Goal: Task Accomplishment & Management: Use online tool/utility

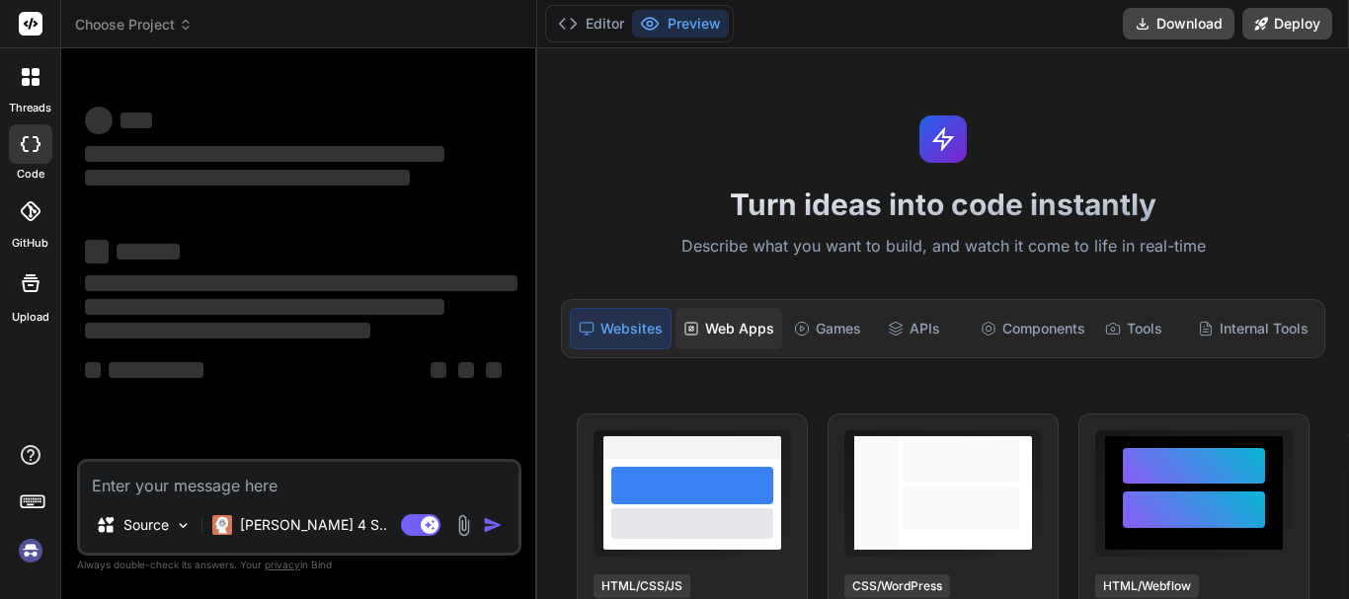
click at [679, 345] on div "Web Apps" at bounding box center [728, 328] width 107 height 41
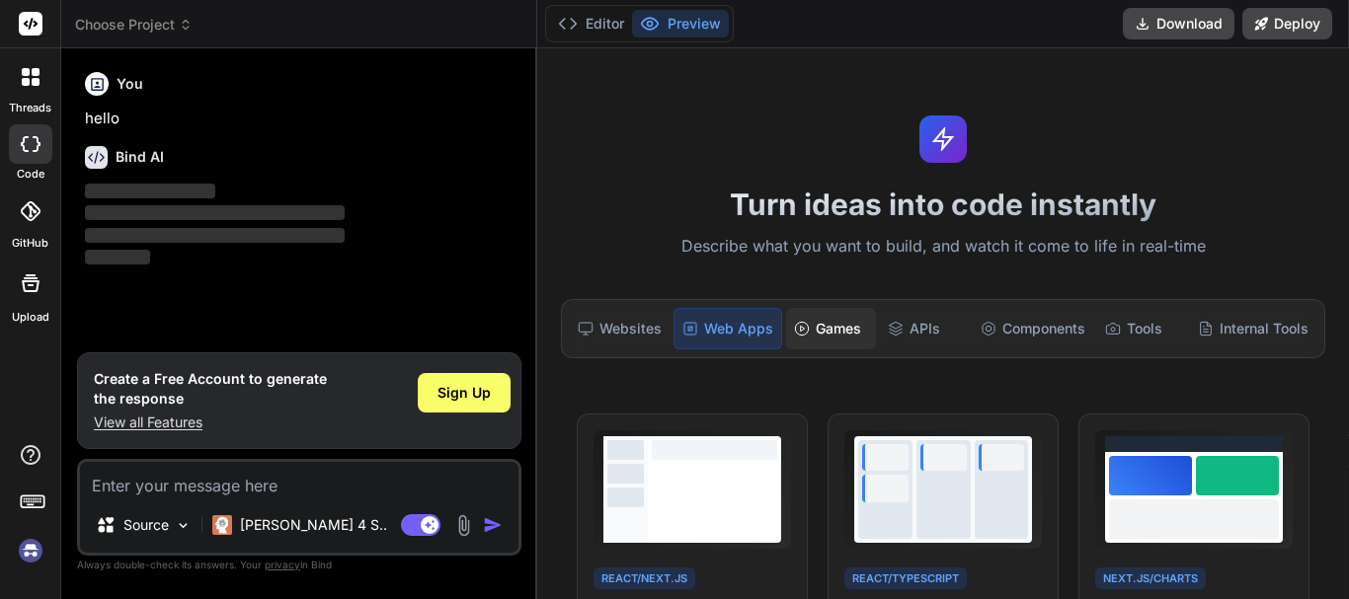
click at [844, 310] on div "Games" at bounding box center [830, 328] width 89 height 41
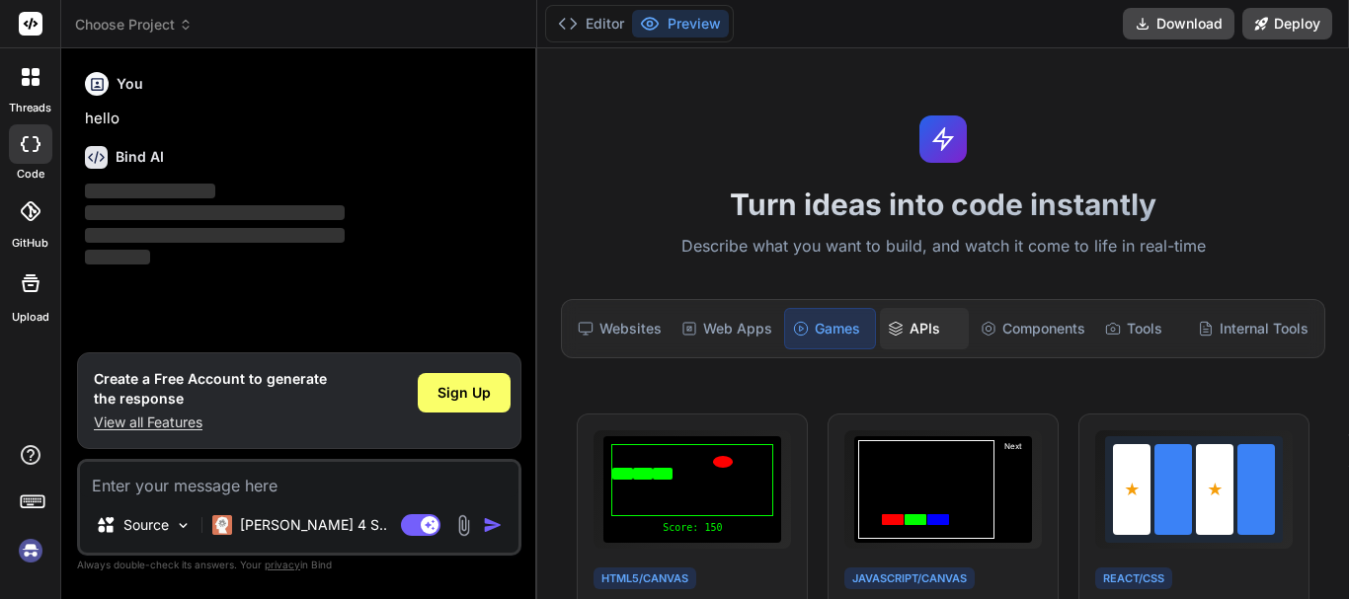
click at [924, 320] on div "APIs" at bounding box center [924, 328] width 89 height 41
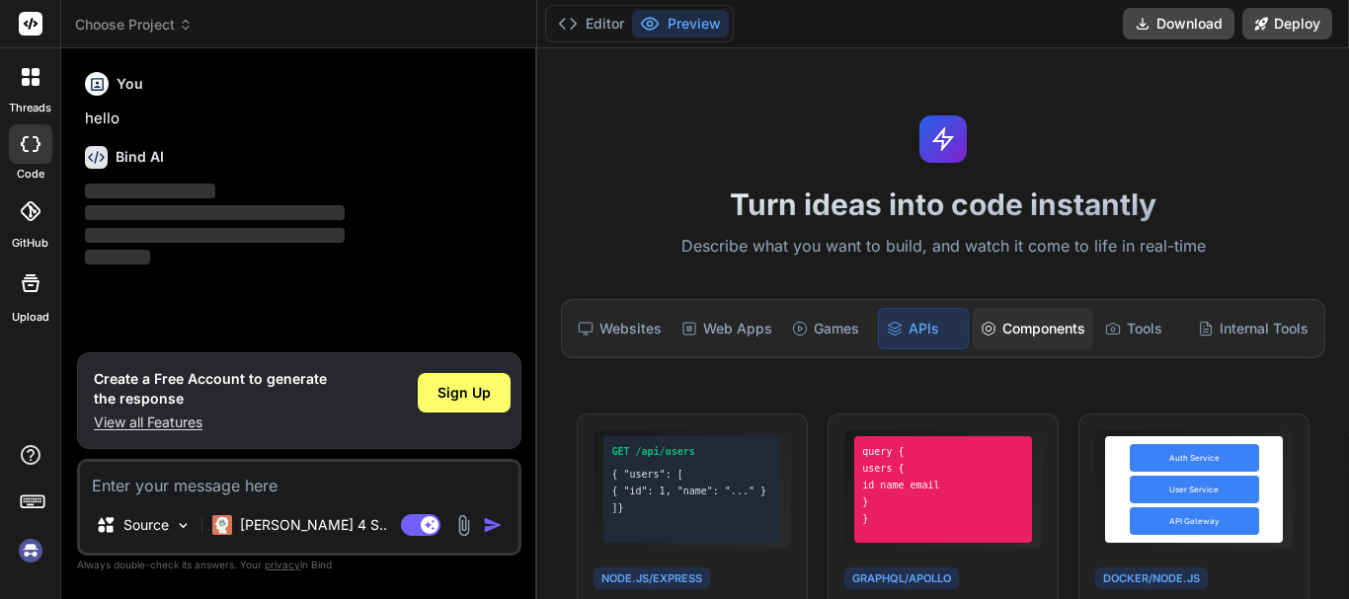
click at [981, 329] on icon at bounding box center [989, 329] width 16 height 16
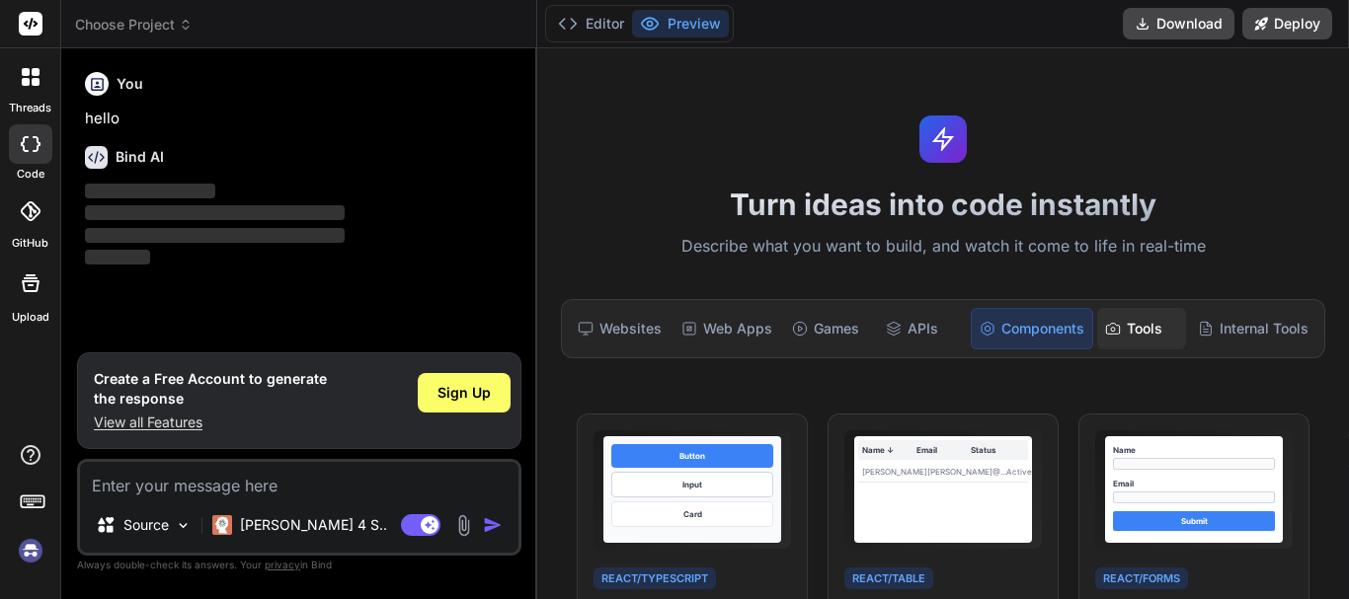
click at [1149, 324] on div "Tools" at bounding box center [1141, 328] width 89 height 41
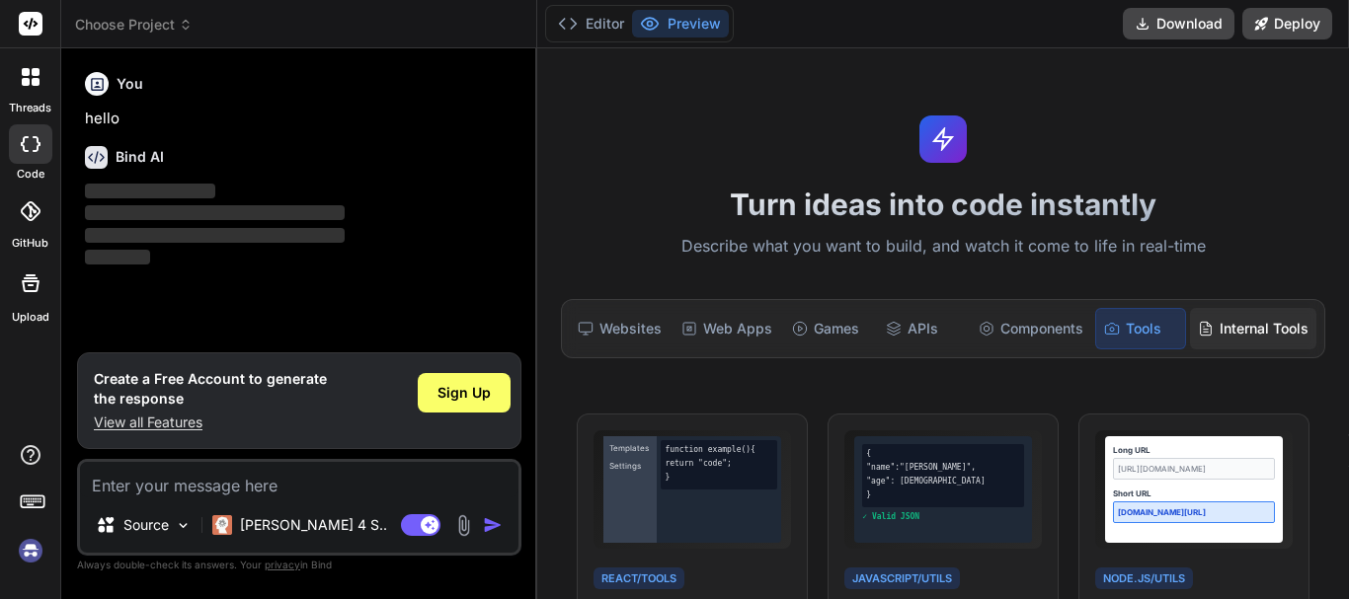
click at [1271, 339] on div "Internal Tools" at bounding box center [1253, 328] width 126 height 41
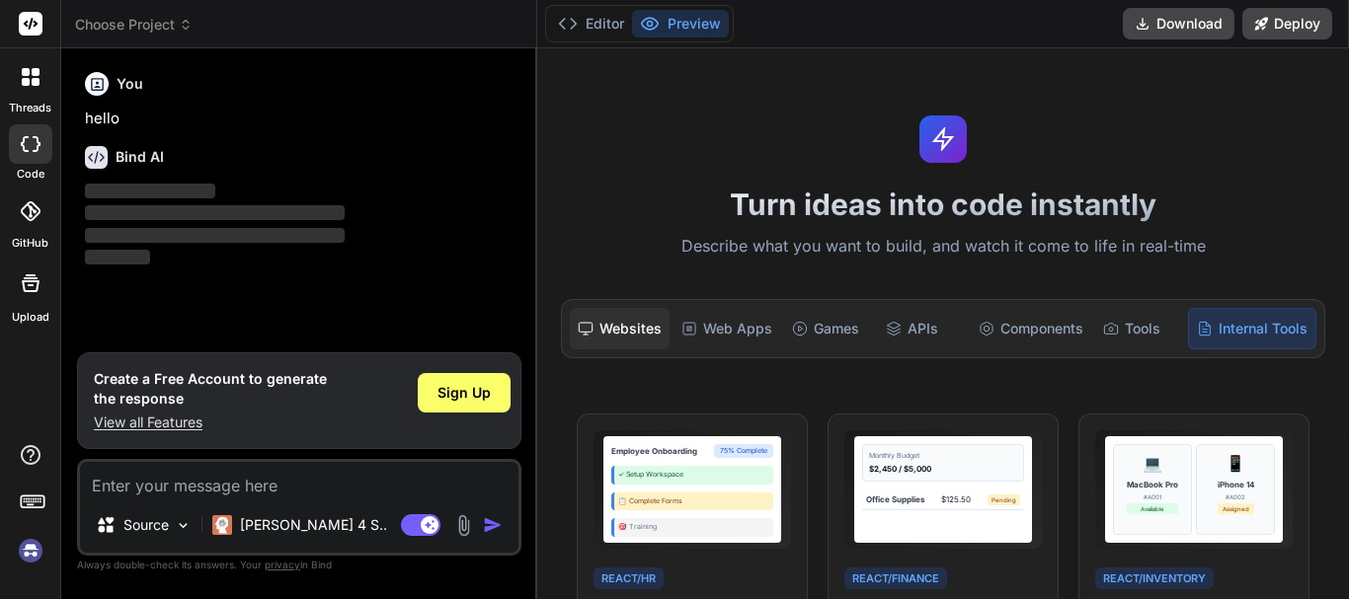
click at [662, 320] on div "Websites" at bounding box center [620, 328] width 100 height 41
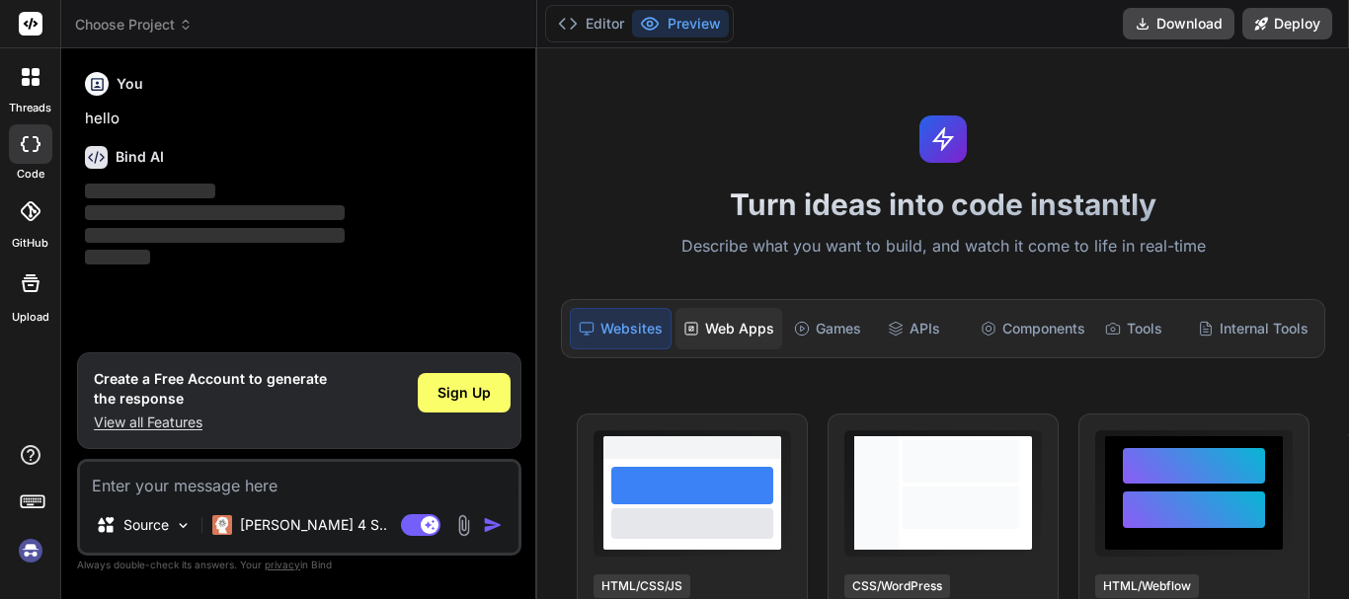
click at [743, 322] on div "Web Apps" at bounding box center [728, 328] width 107 height 41
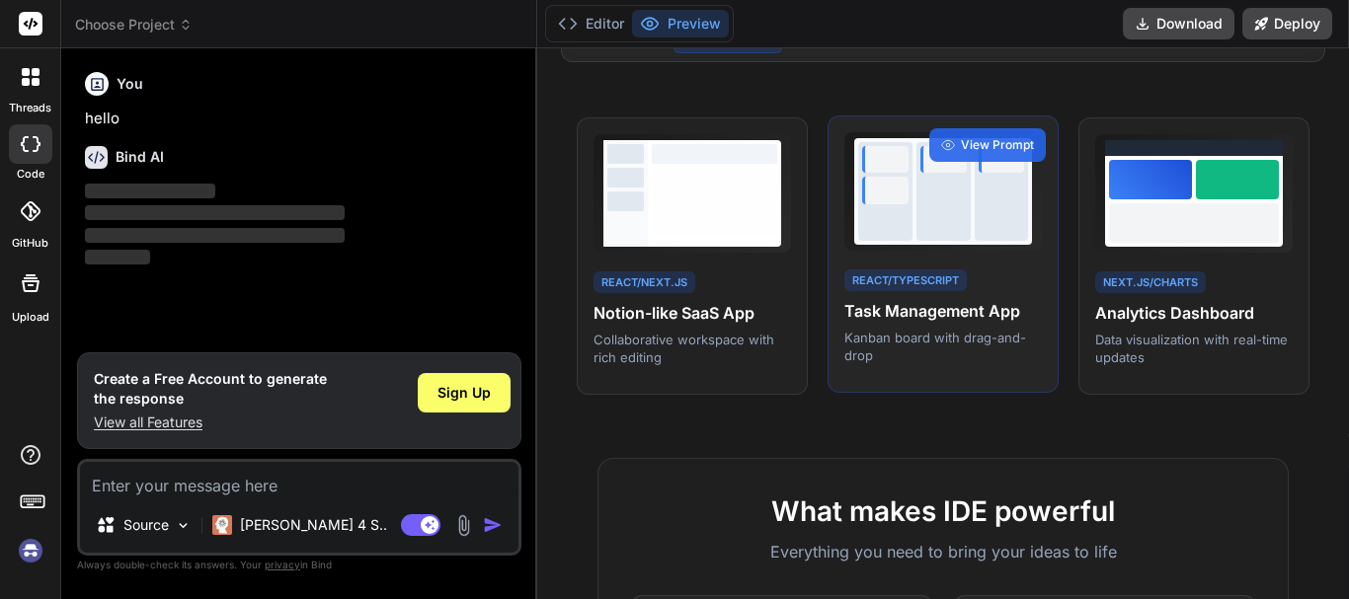
scroll to position [99, 0]
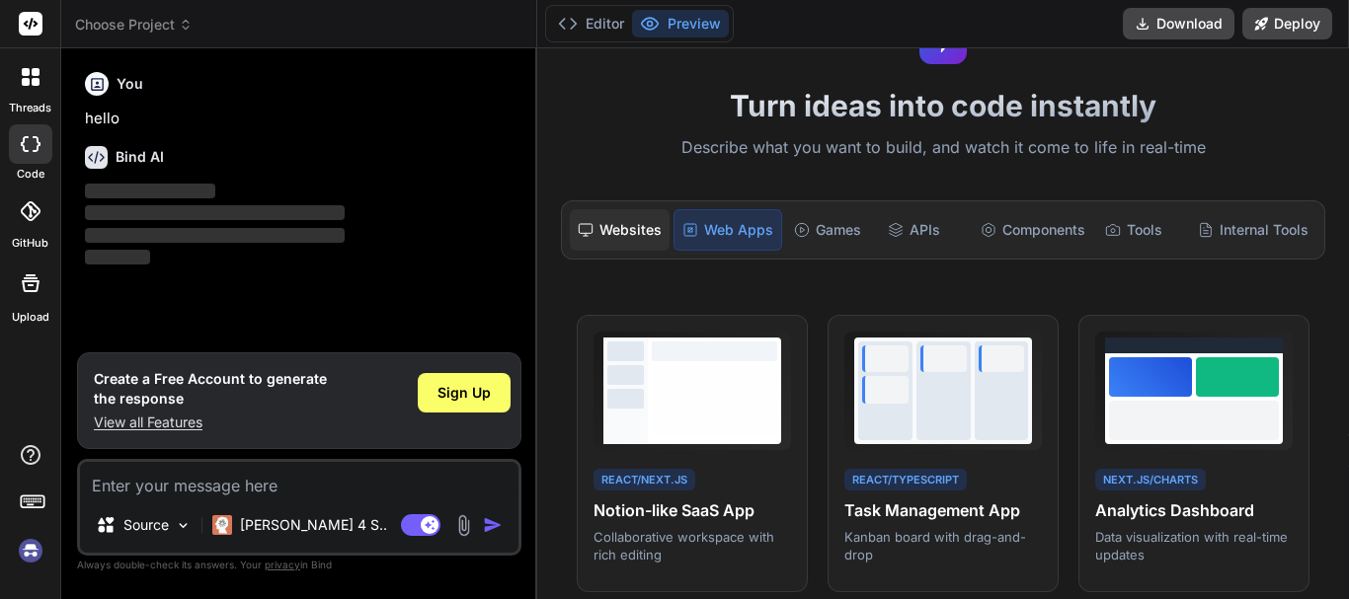
click at [592, 238] on div "Websites" at bounding box center [620, 229] width 100 height 41
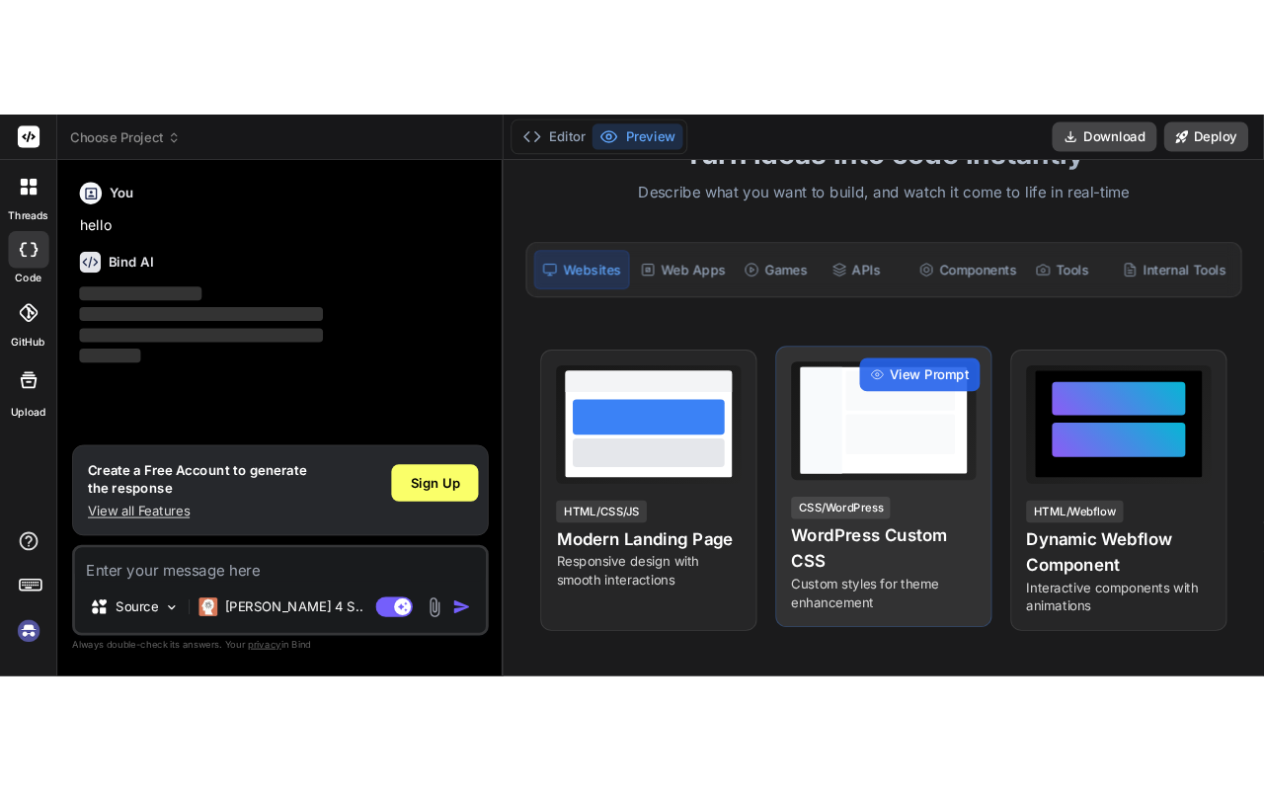
scroll to position [198, 0]
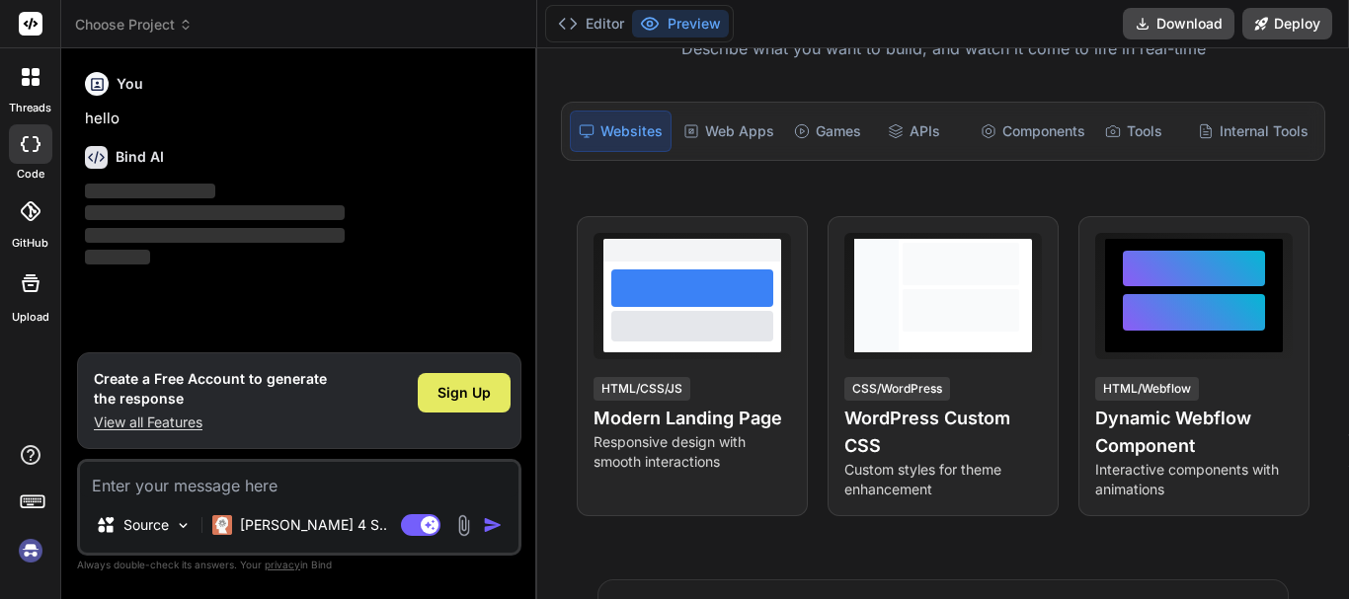
click at [469, 399] on span "Sign Up" at bounding box center [463, 393] width 53 height 20
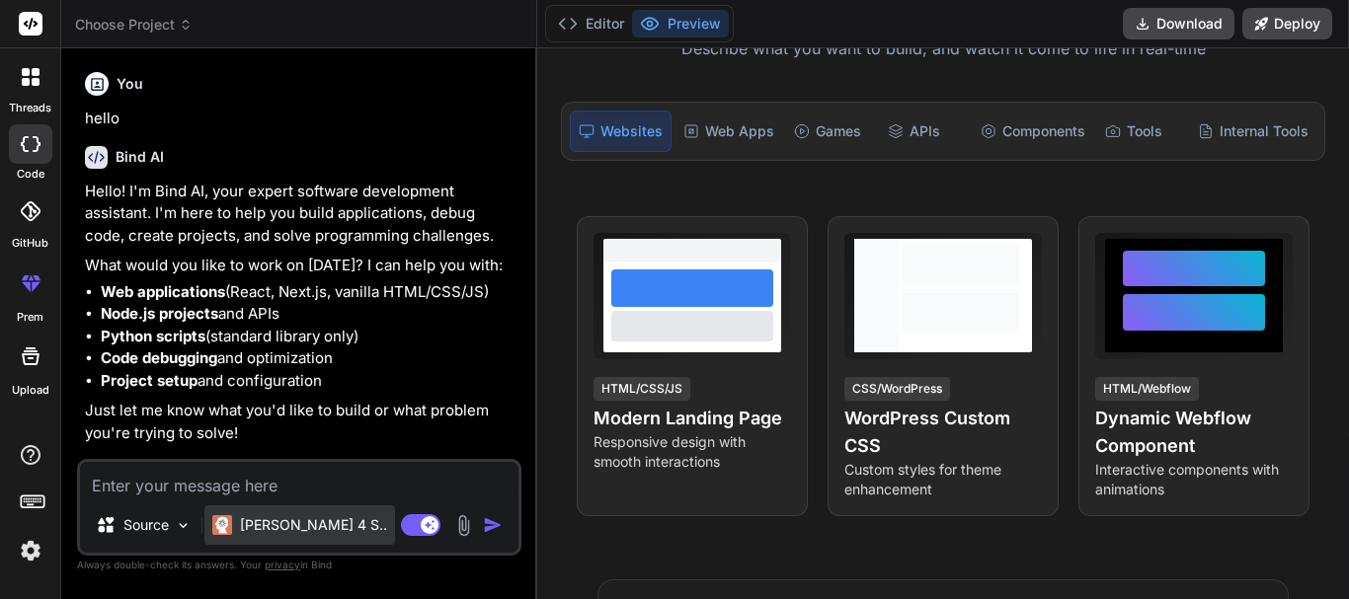
click at [287, 528] on p "[PERSON_NAME] 4 S.." at bounding box center [313, 526] width 147 height 20
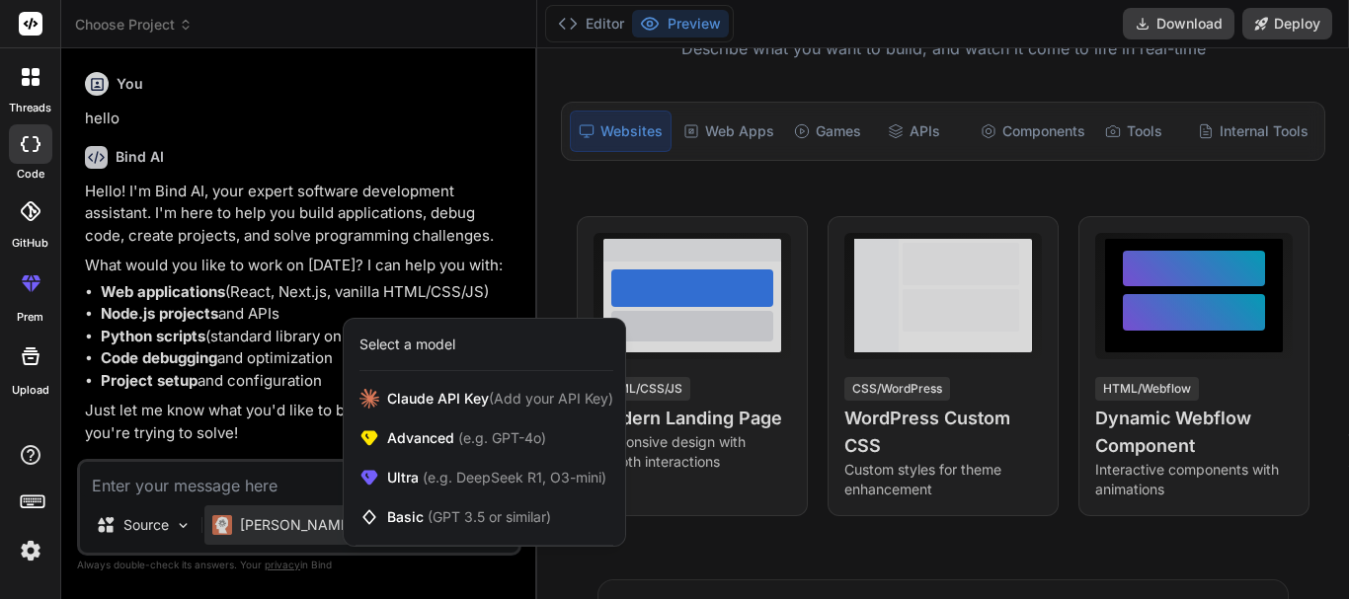
click at [164, 488] on div at bounding box center [674, 299] width 1349 height 599
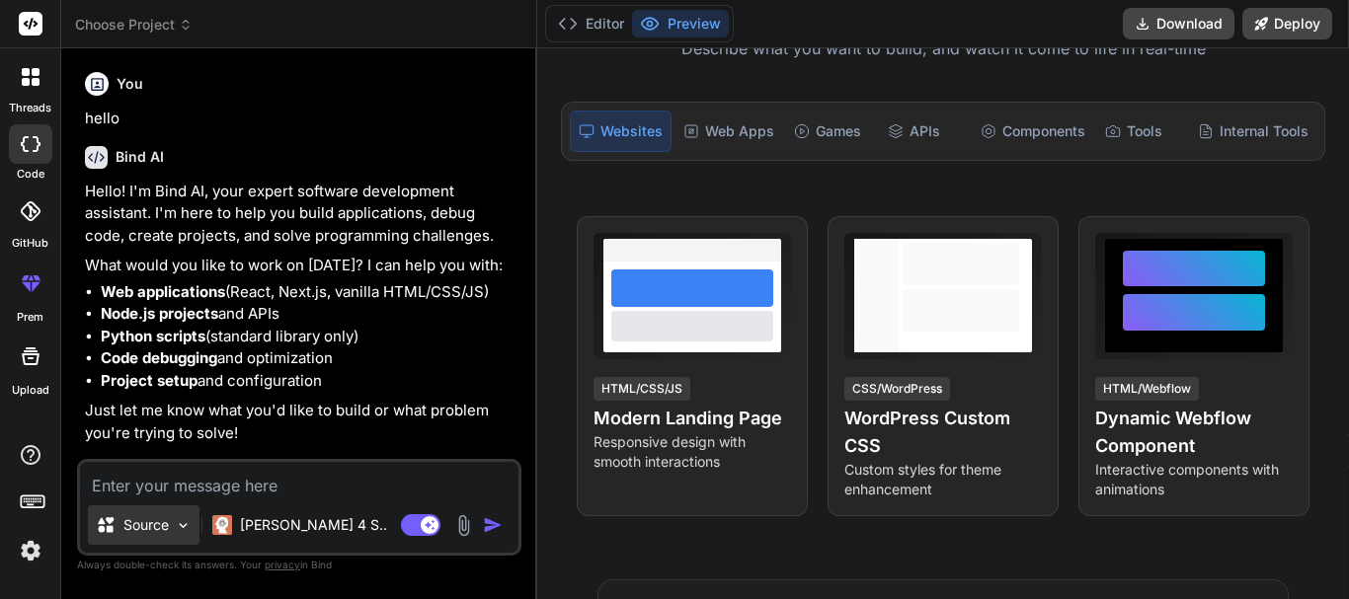
click at [164, 513] on div "Source" at bounding box center [144, 526] width 112 height 40
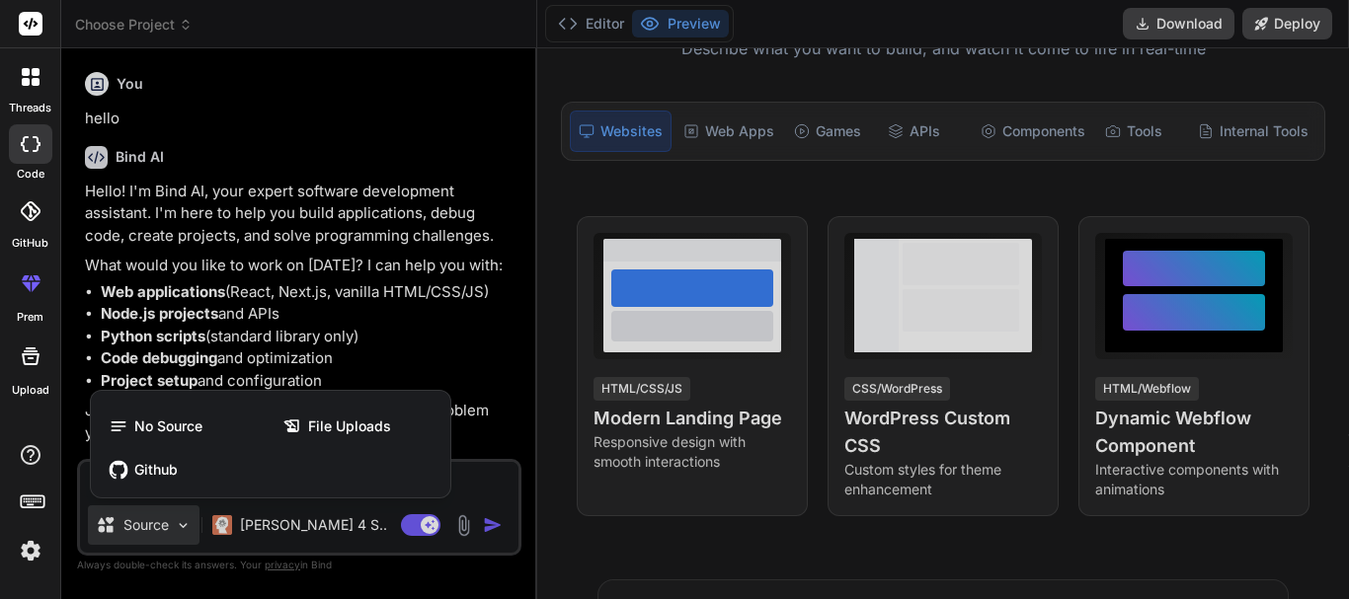
click at [254, 288] on div at bounding box center [674, 299] width 1349 height 599
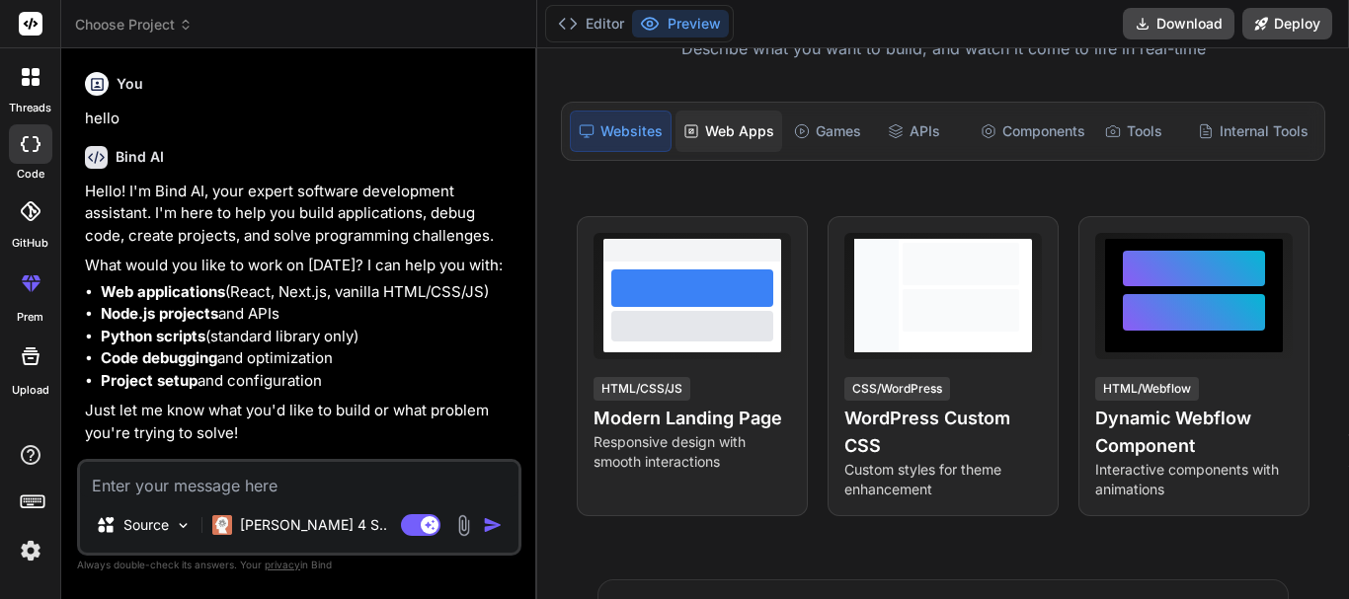
click at [741, 138] on div "Web Apps" at bounding box center [728, 131] width 107 height 41
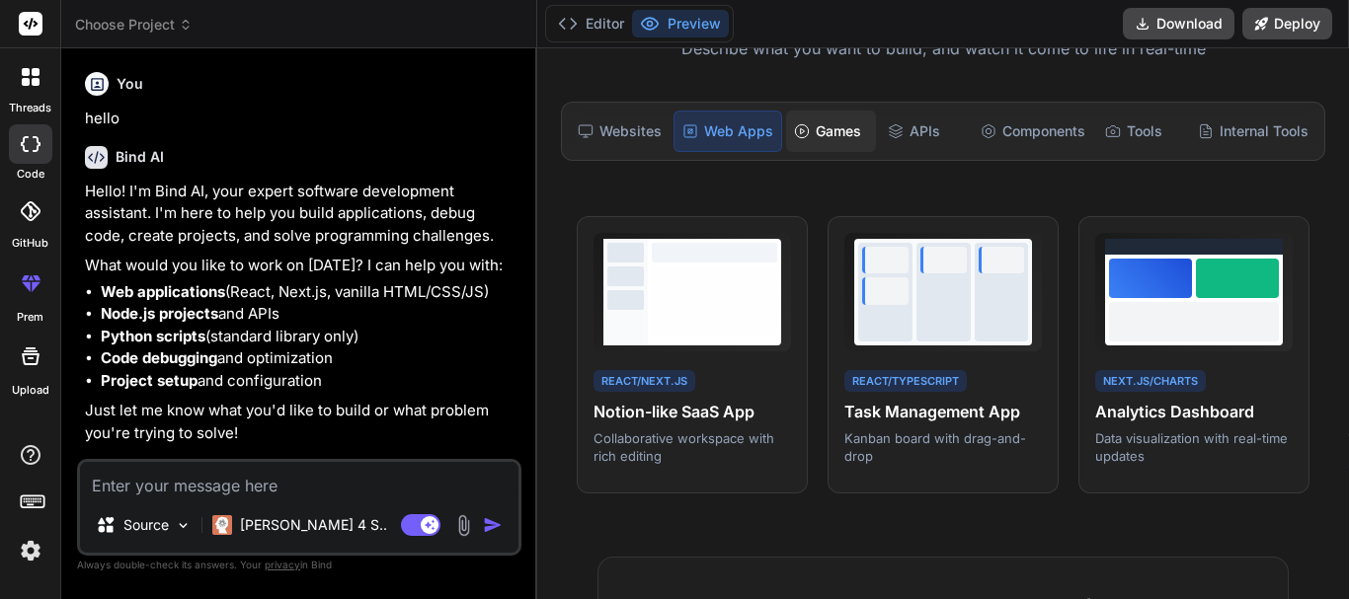
click at [858, 135] on div "Games" at bounding box center [830, 131] width 89 height 41
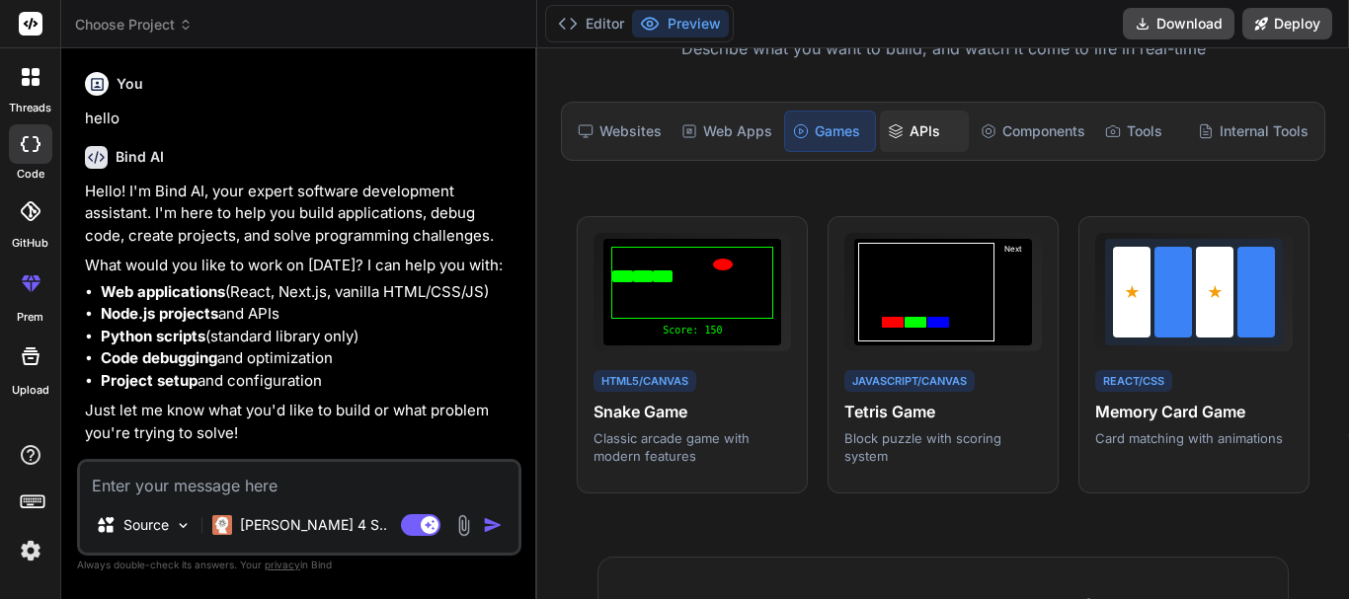
click at [899, 135] on icon at bounding box center [896, 131] width 16 height 16
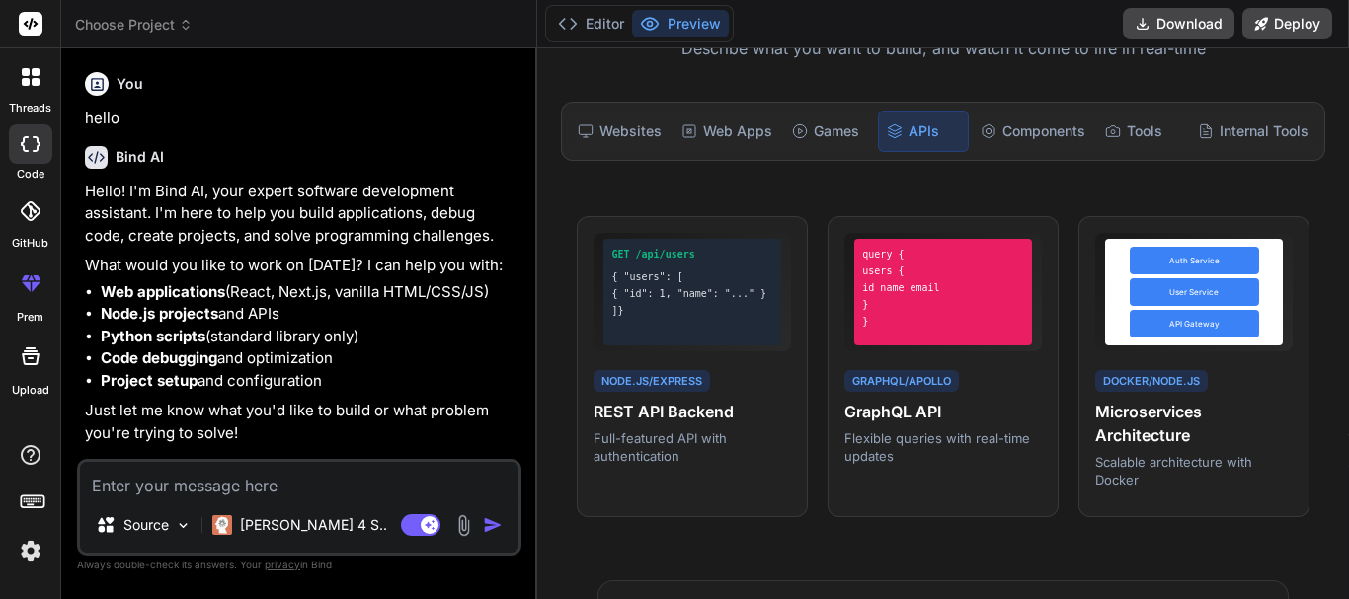
click at [24, 557] on img at bounding box center [31, 551] width 34 height 34
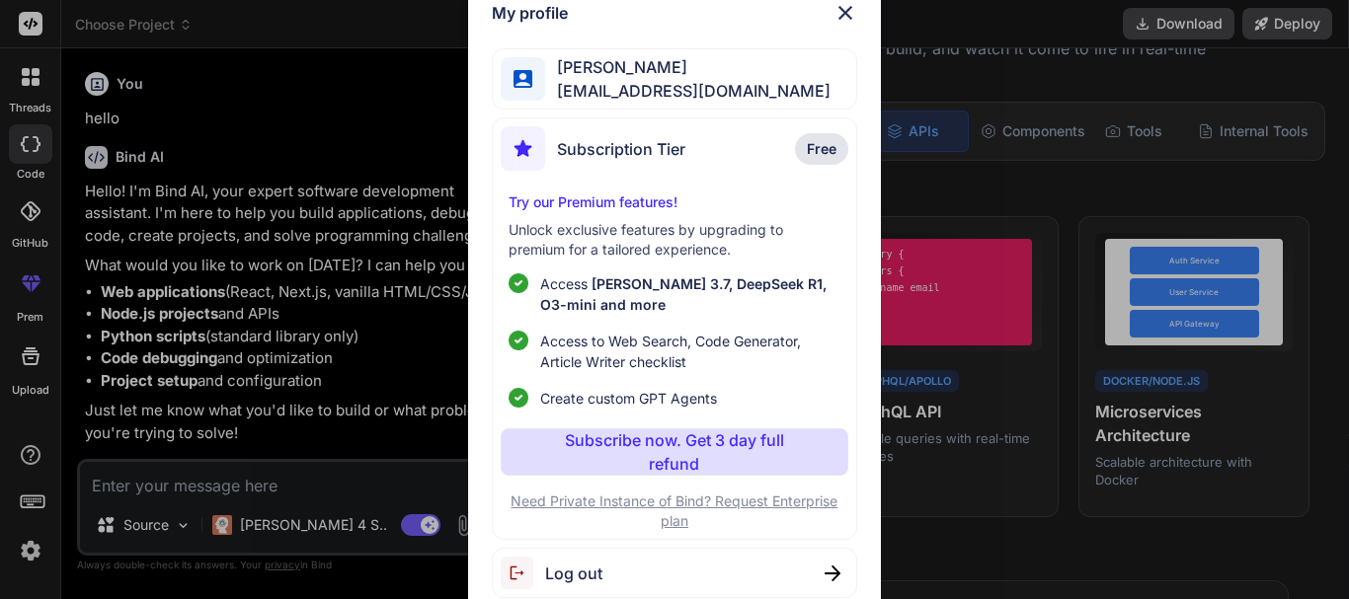
click at [332, 370] on div "My profile Mustak Shaikh jscript126@gmail.com Subscription Tier Free Try our Pr…" at bounding box center [674, 299] width 1349 height 599
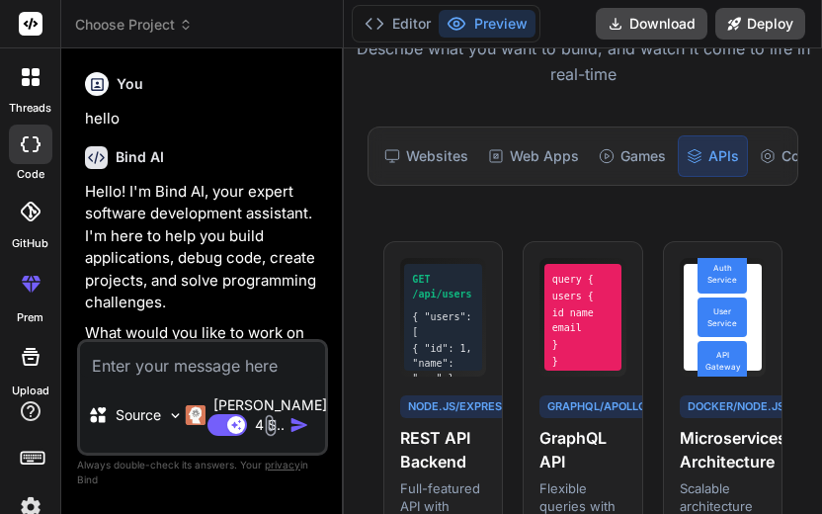
type textarea "x"
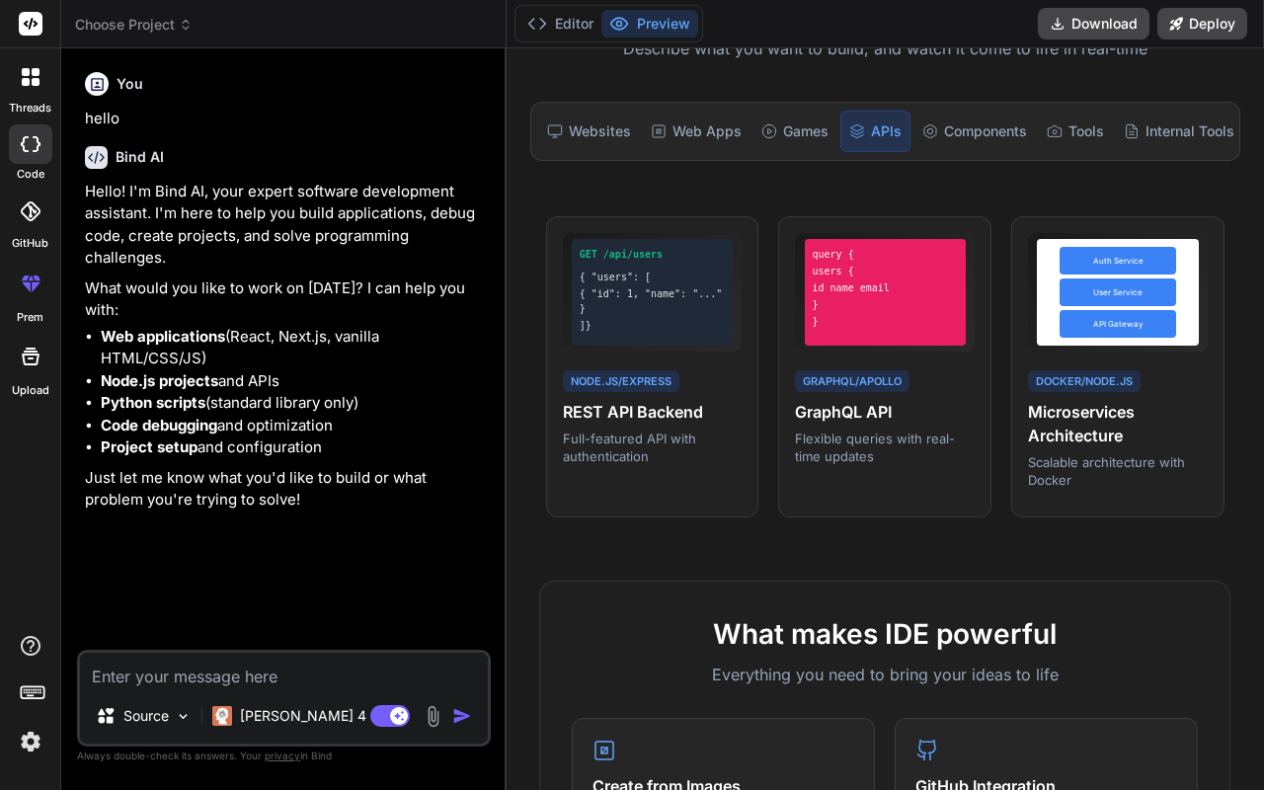
click at [672, 130] on div "Web Apps" at bounding box center [696, 131] width 107 height 41
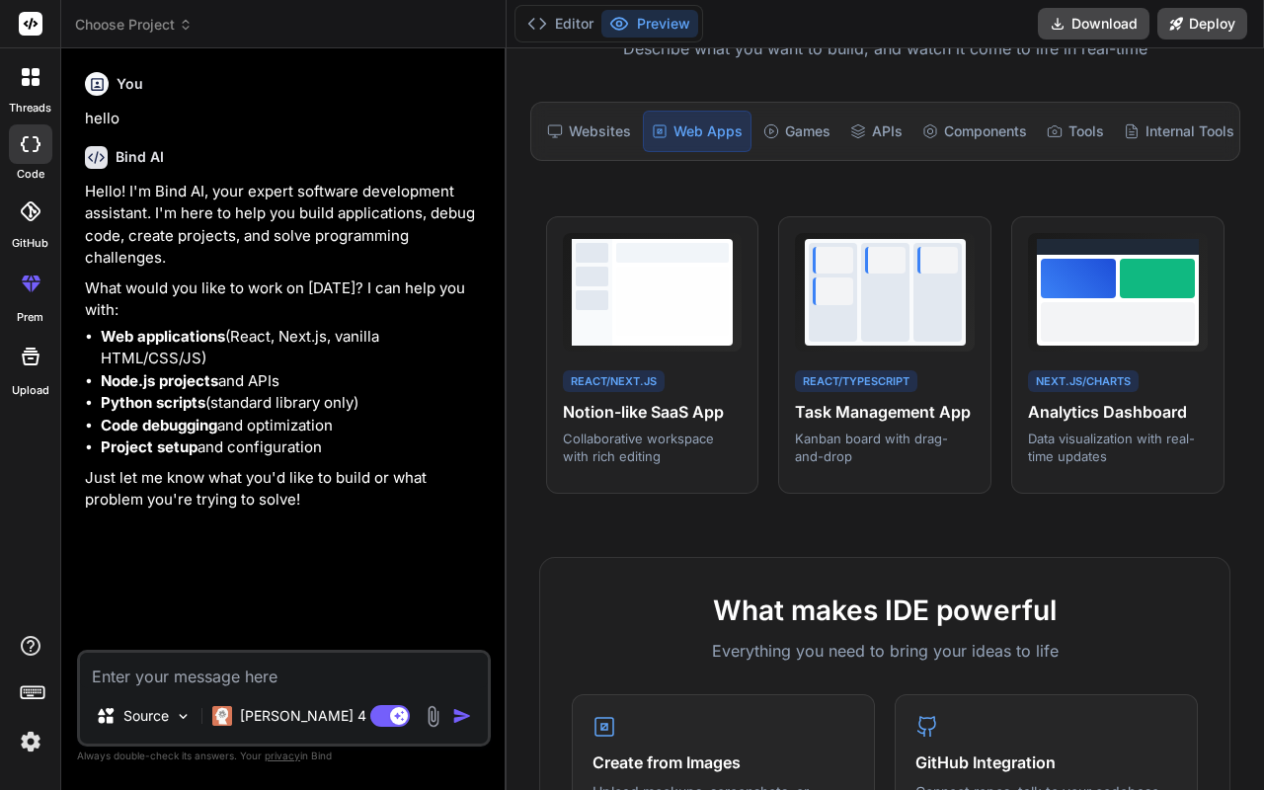
click at [815, 143] on div "Games" at bounding box center [796, 131] width 83 height 41
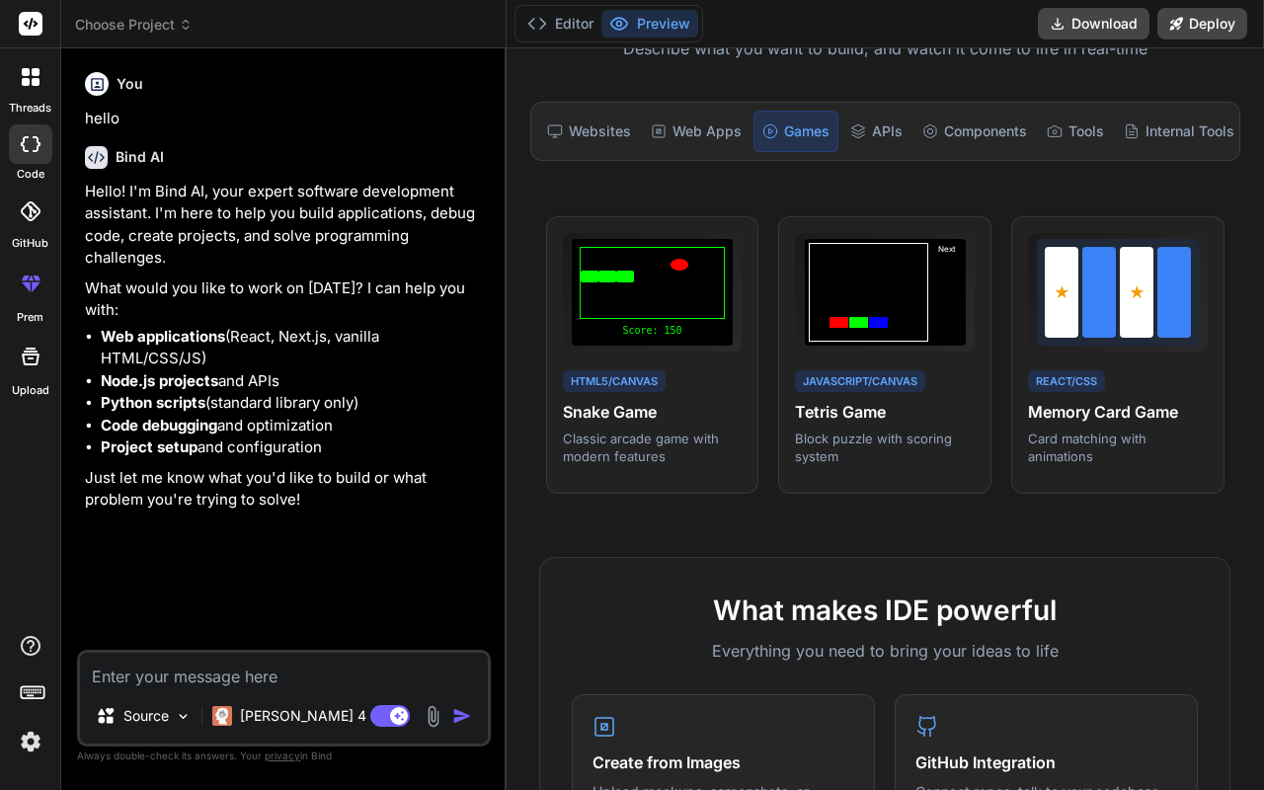
click at [629, 409] on h4 "Snake Game" at bounding box center [653, 412] width 180 height 24
click at [729, 257] on div "View Prompt" at bounding box center [687, 242] width 117 height 34
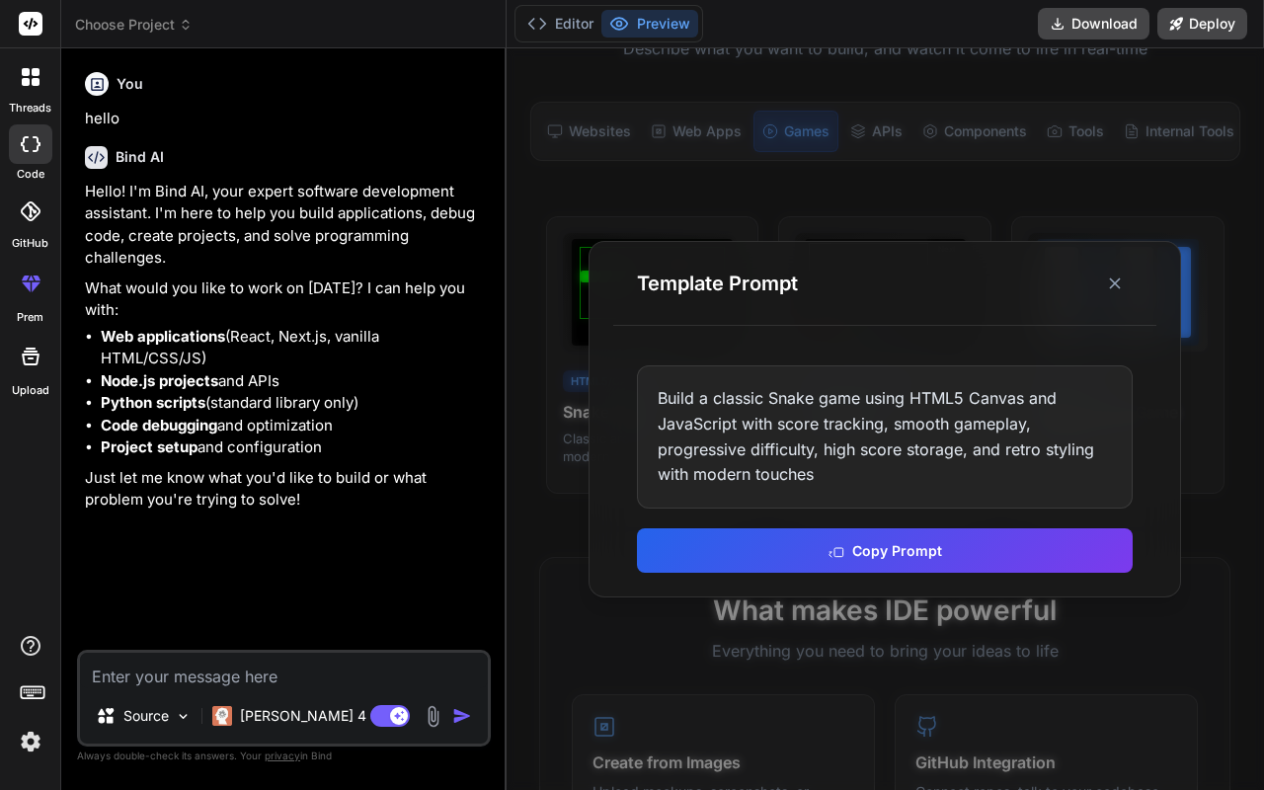
click at [785, 550] on button "Copy Prompt" at bounding box center [885, 550] width 496 height 44
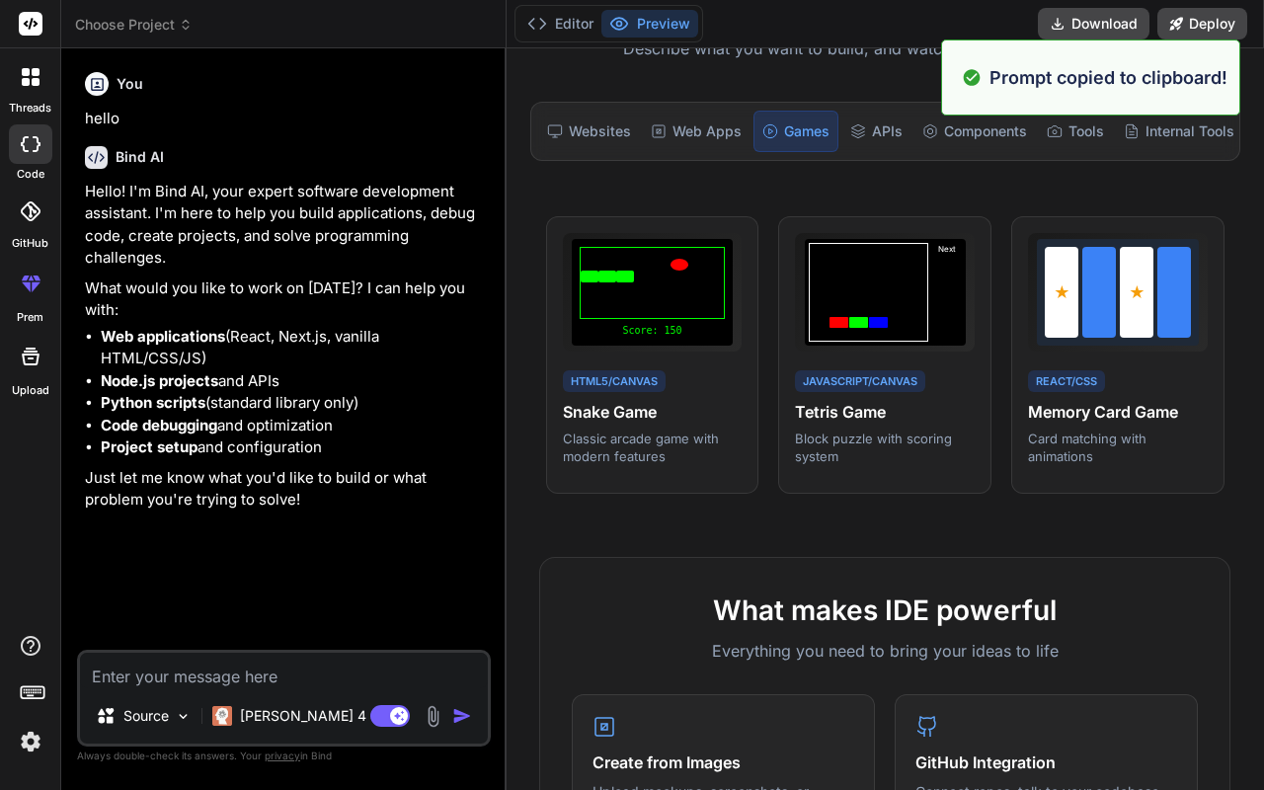
click at [255, 598] on textarea at bounding box center [284, 671] width 408 height 36
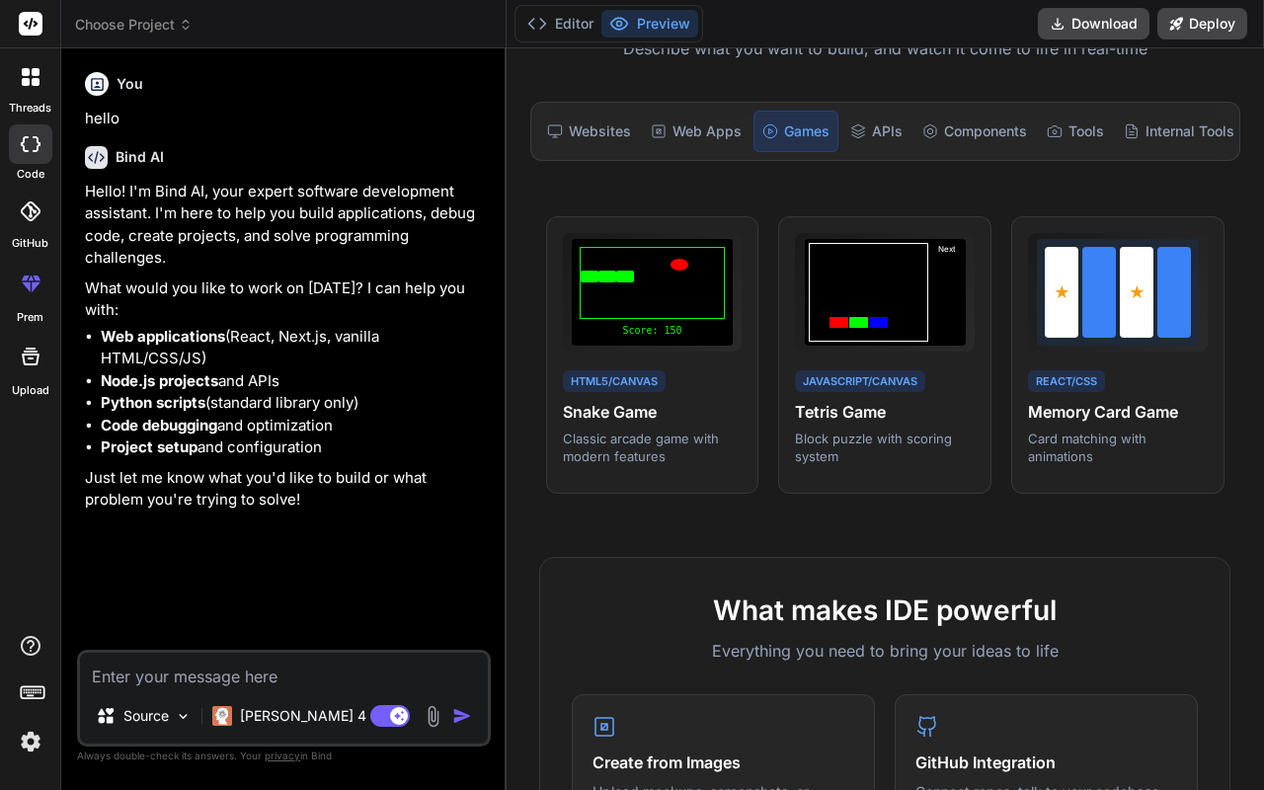
paste textarea "Build a classic Snake game using HTML5 Canvas and JavaScript with score trackin…"
type textarea "Build a classic Snake game using HTML5 Canvas and JavaScript with score trackin…"
type textarea "x"
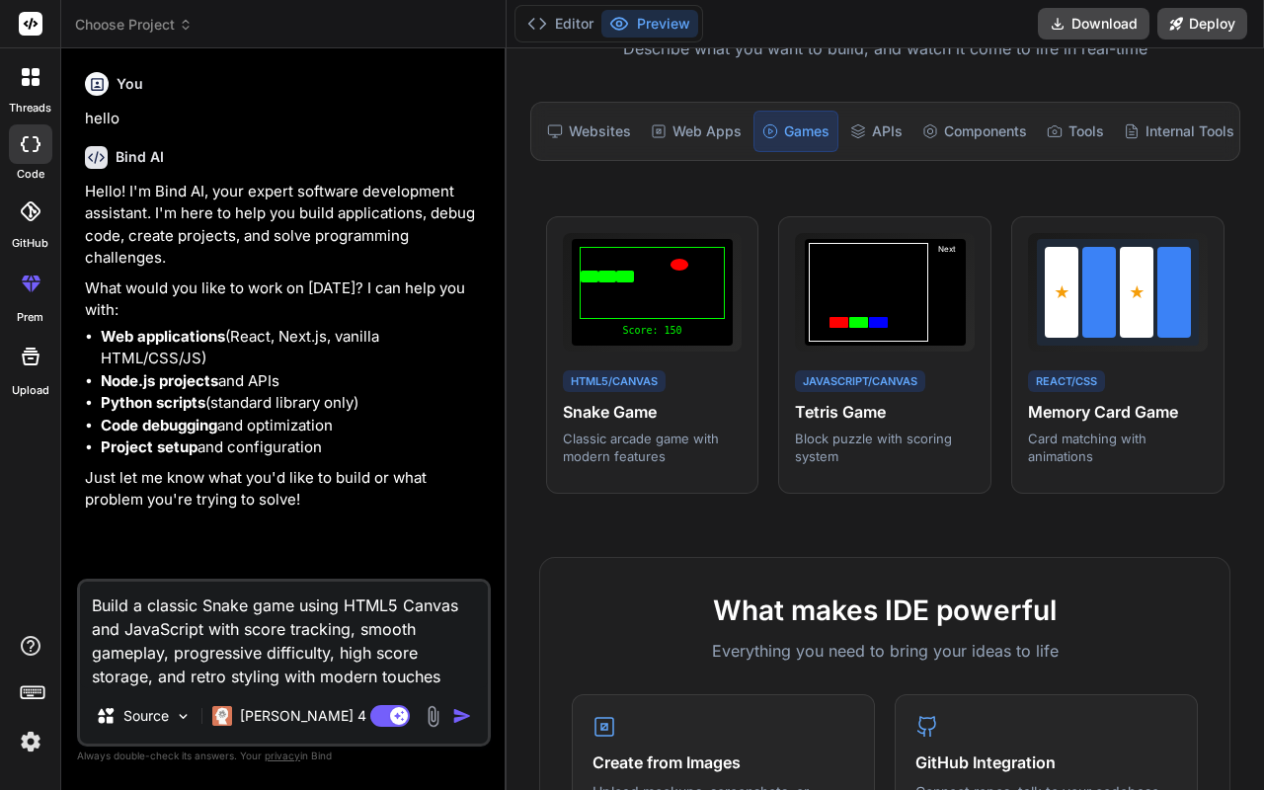
type textarea "Build a classic Snake game using HTML5 Canvas and JavaScript with score trackin…"
click at [454, 598] on img "button" at bounding box center [462, 716] width 20 height 20
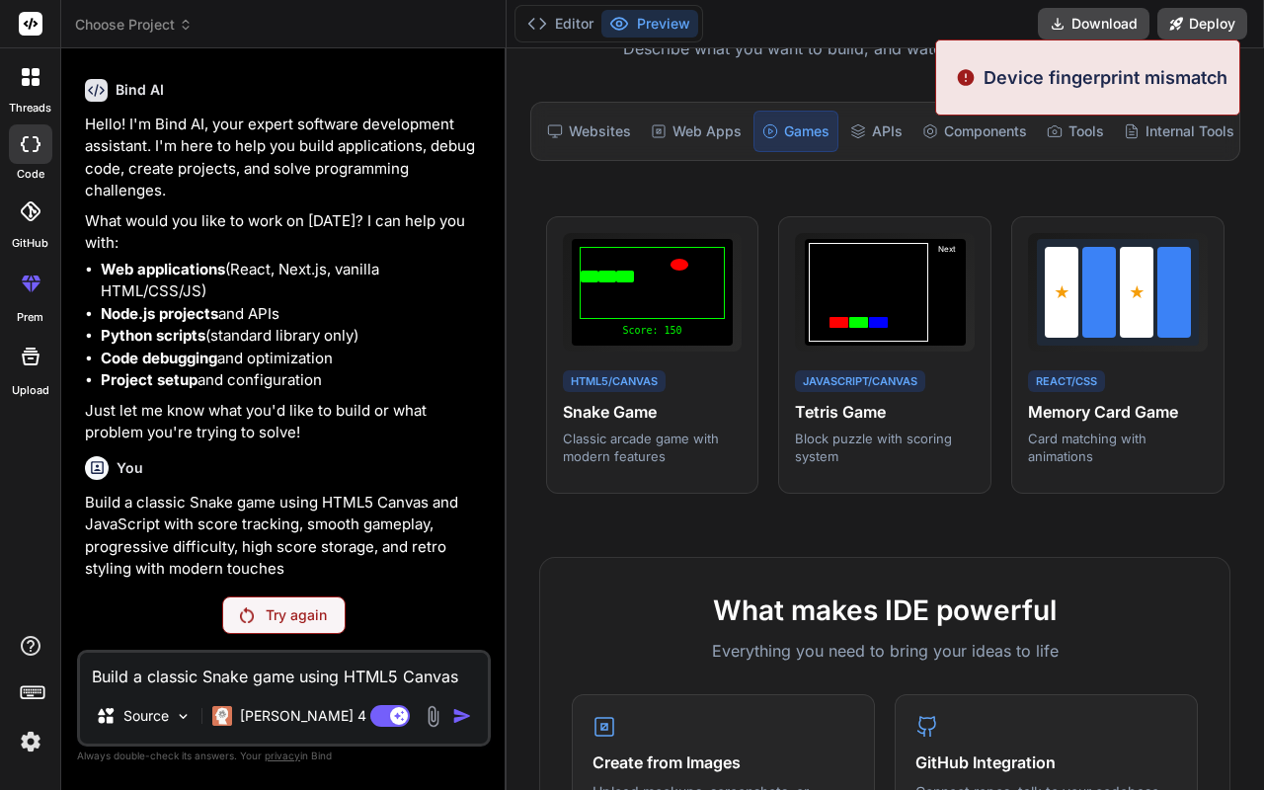
scroll to position [66, 0]
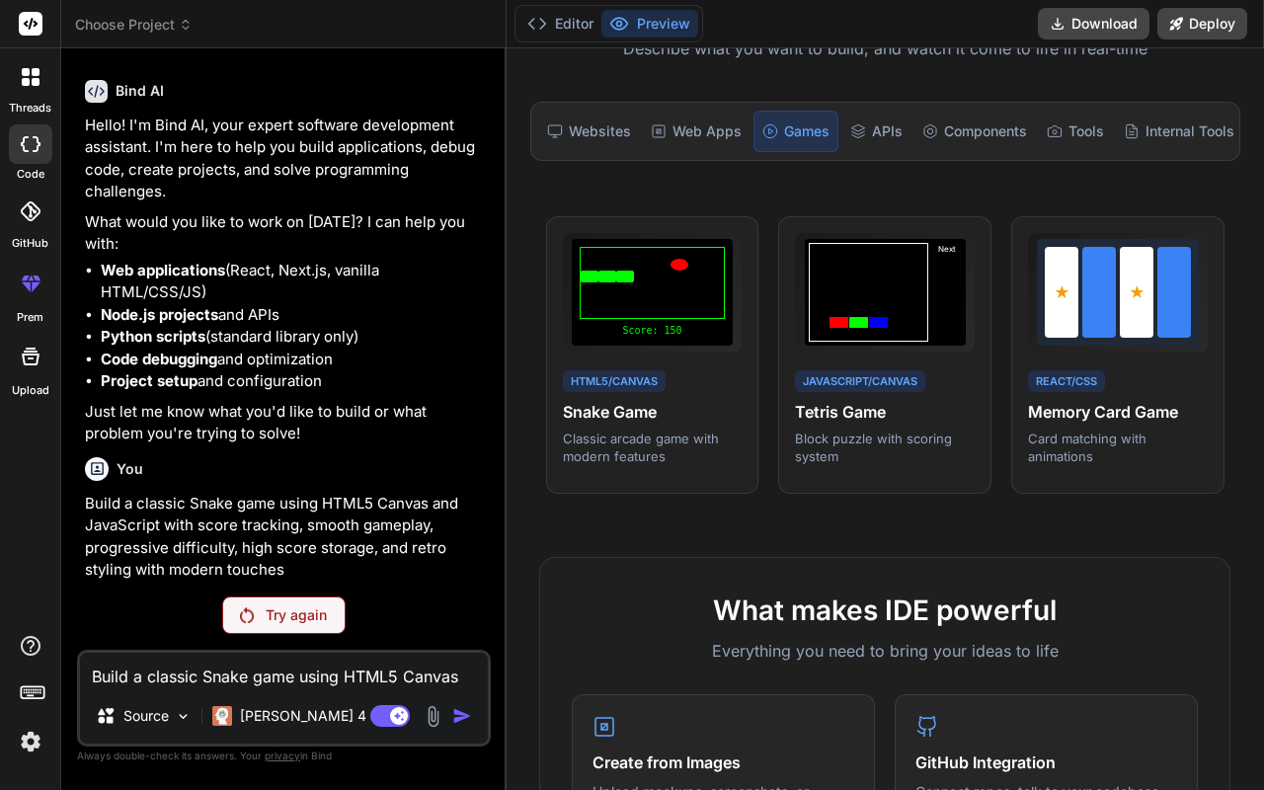
click at [247, 598] on img at bounding box center [247, 615] width 14 height 16
click at [259, 598] on div "Try again" at bounding box center [283, 615] width 123 height 38
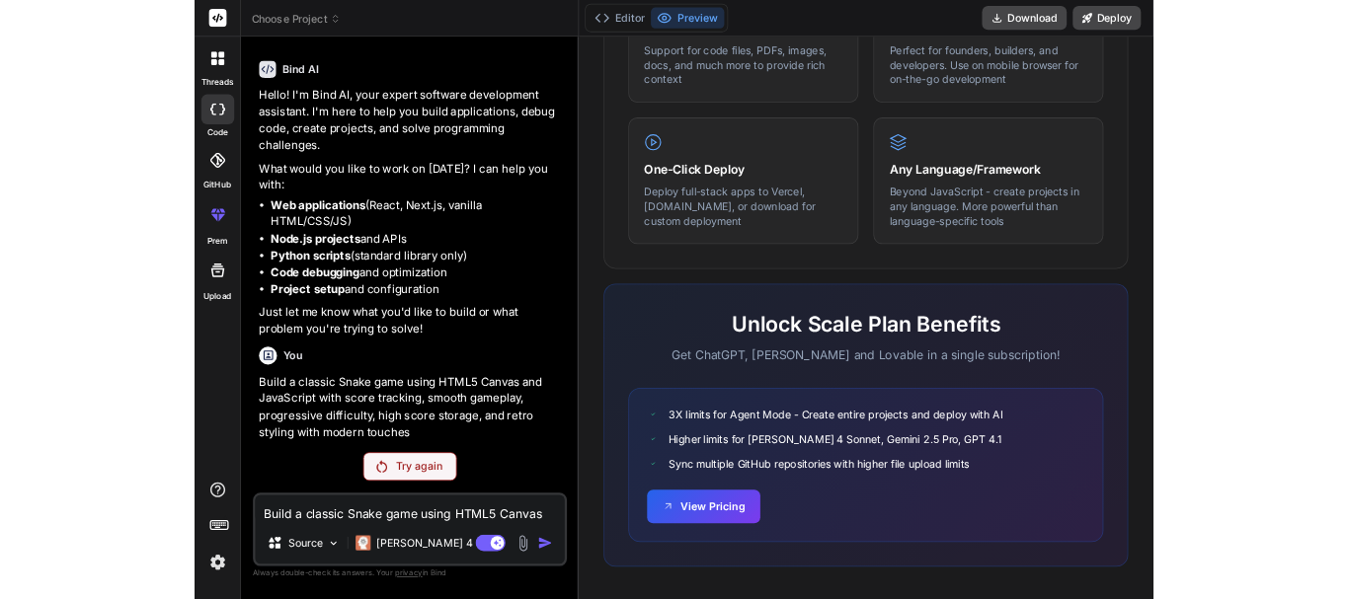
scroll to position [1123, 0]
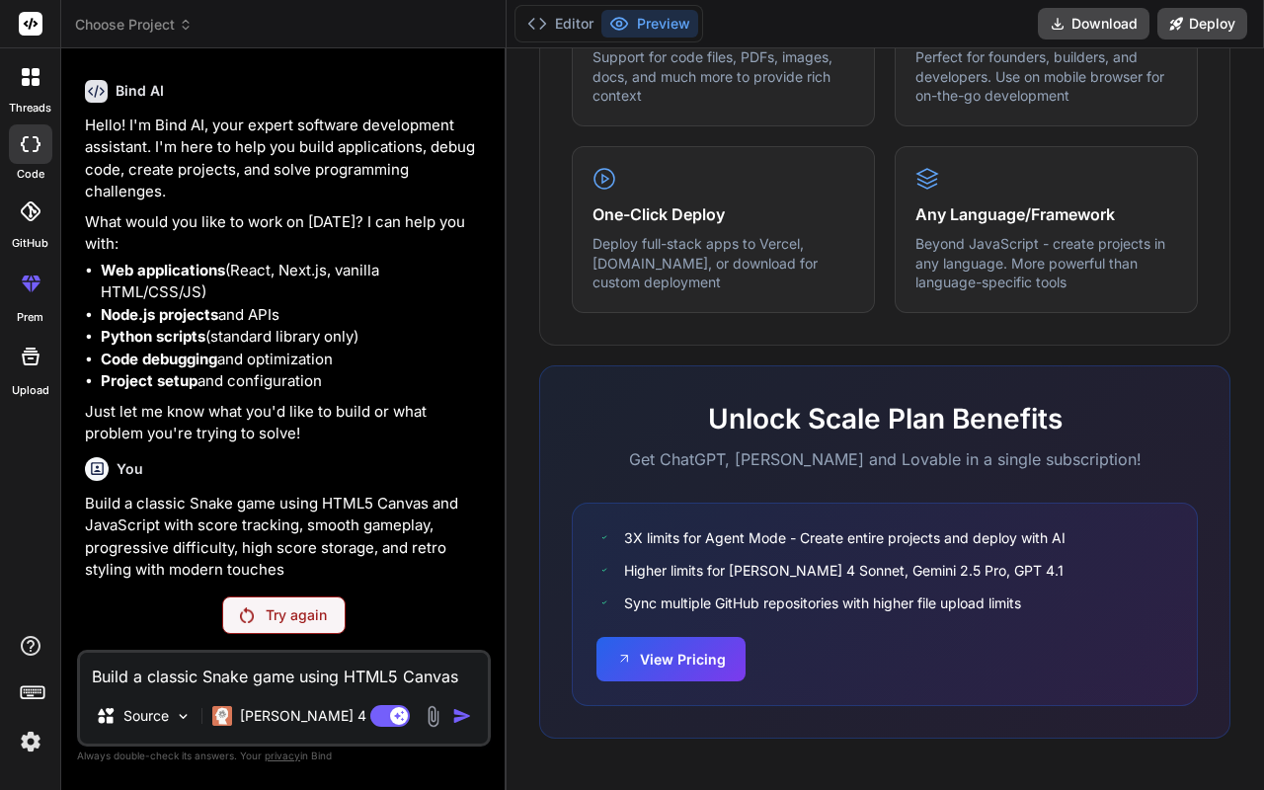
click at [34, 598] on img at bounding box center [31, 742] width 34 height 34
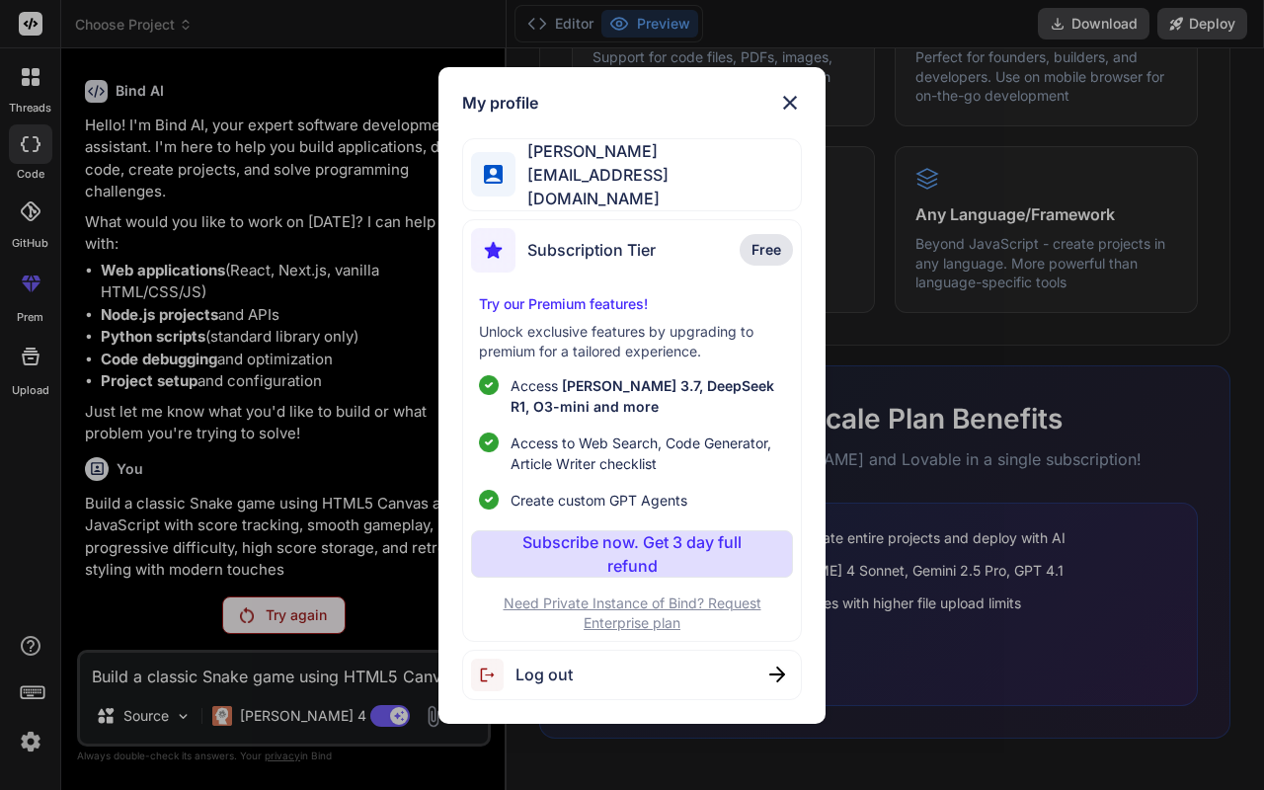
click at [596, 568] on p "Subscribe now. Get 3 day full refund" at bounding box center [632, 553] width 244 height 47
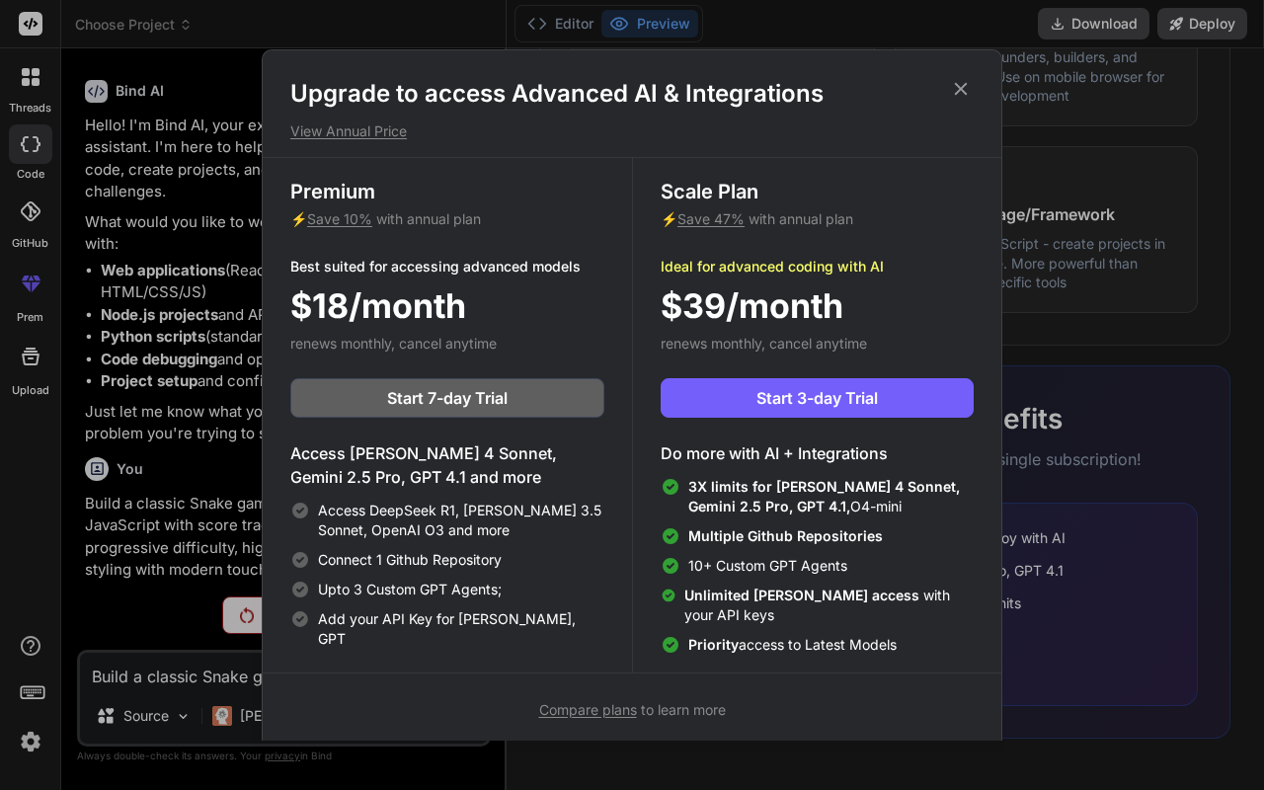
click at [834, 400] on span "Start 3-day Trial" at bounding box center [816, 398] width 121 height 24
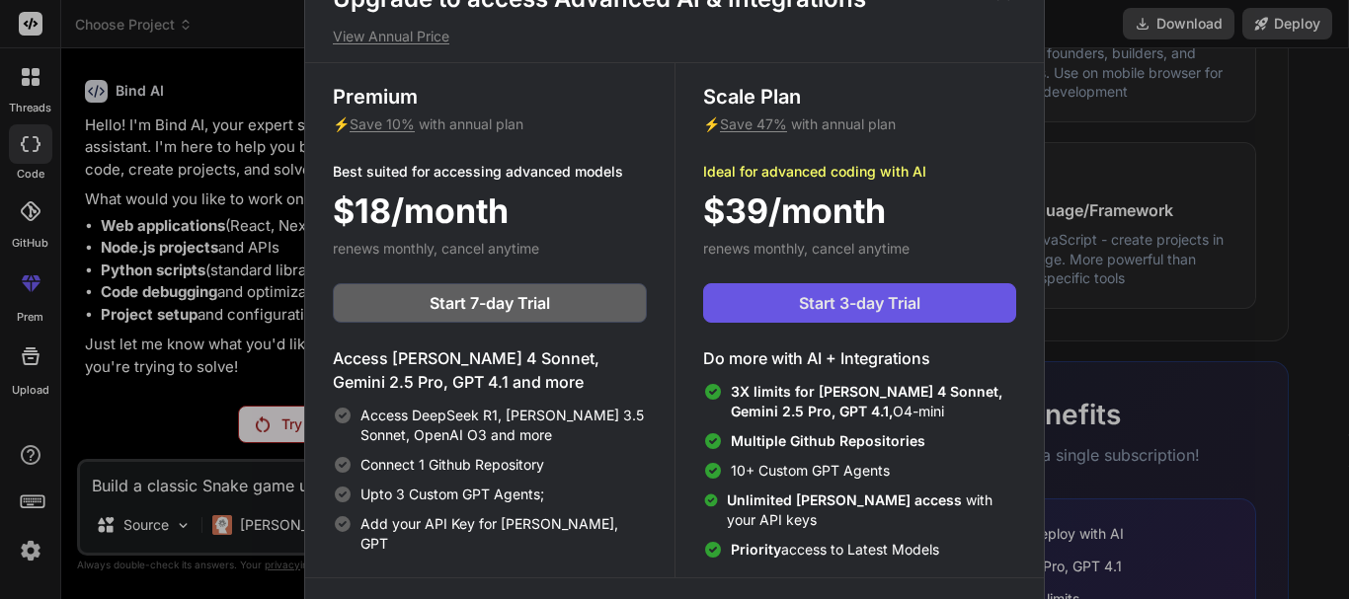
type textarea "x"
click at [875, 306] on span "Start 3-day Trial" at bounding box center [859, 303] width 121 height 24
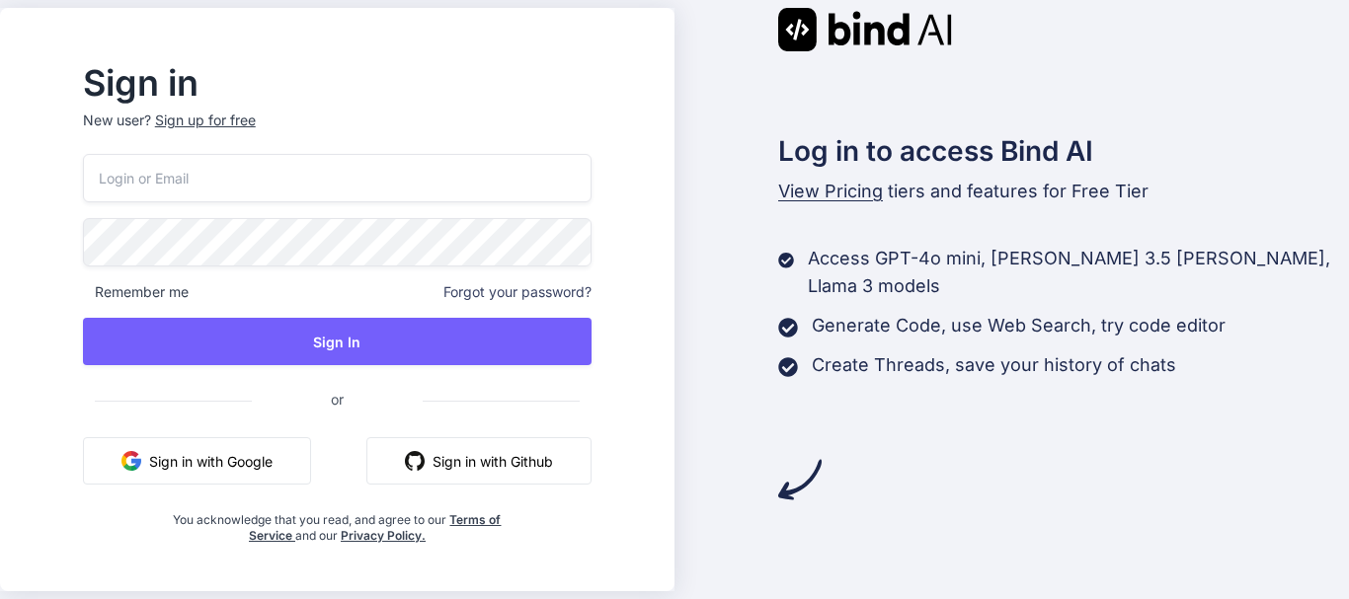
click at [249, 120] on div "Sign up for free" at bounding box center [205, 121] width 101 height 20
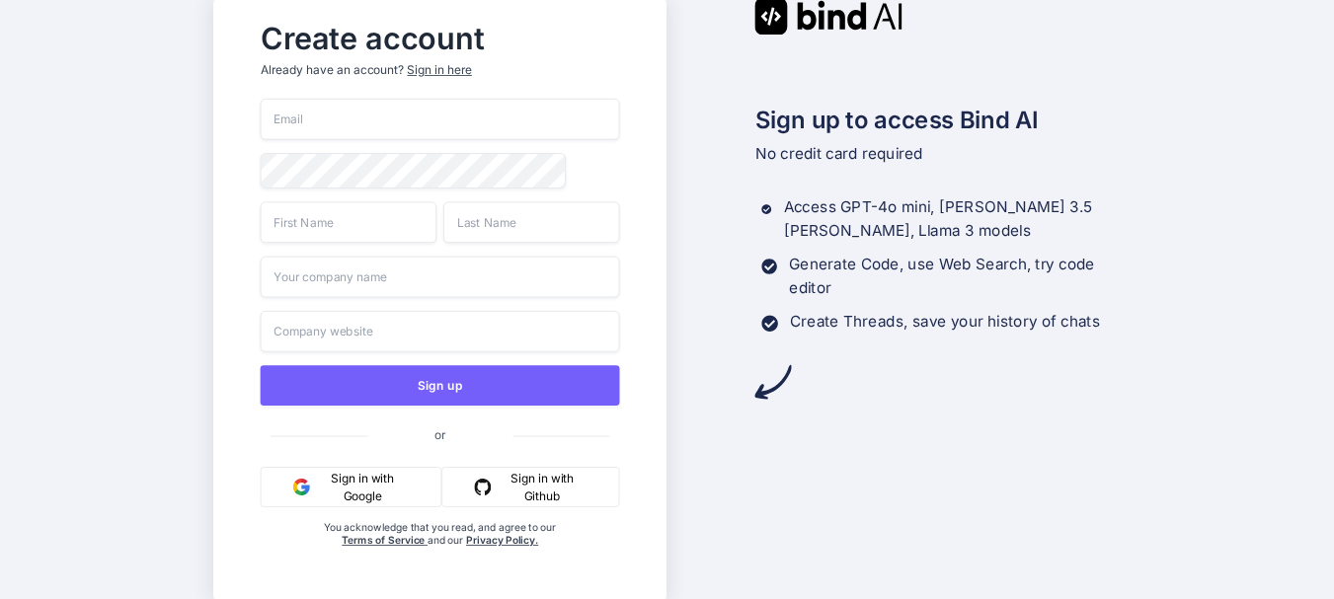
click at [363, 499] on button "Sign in with Google" at bounding box center [351, 487] width 181 height 40
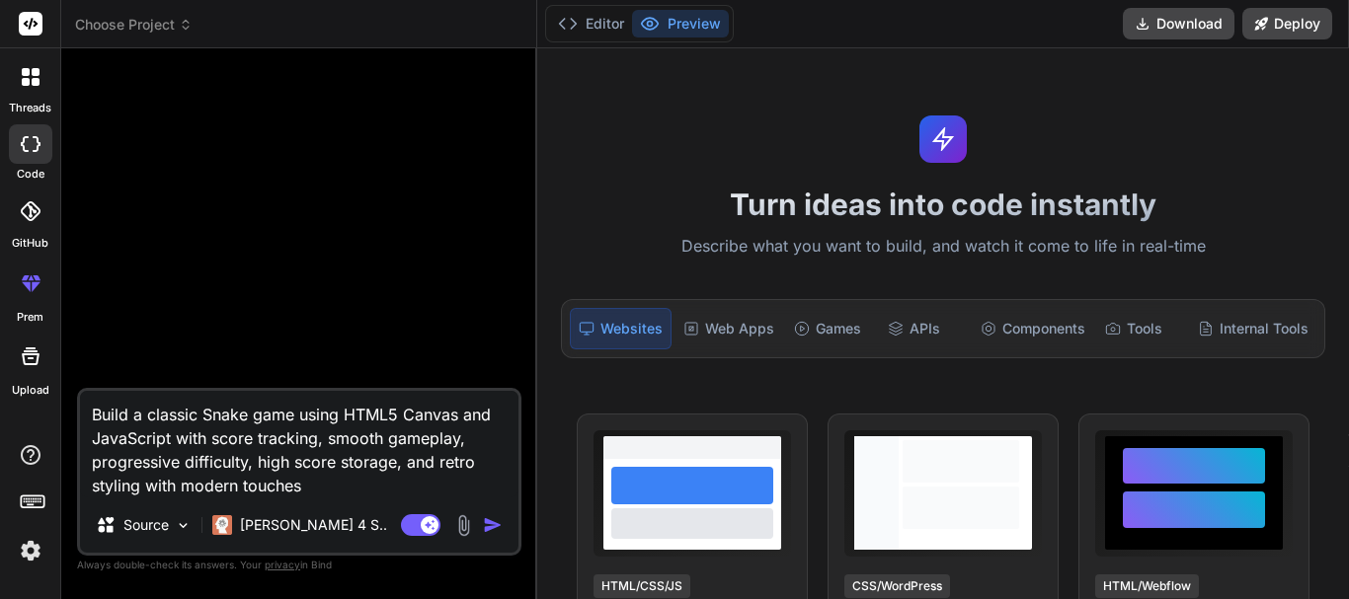
click at [493, 529] on img "button" at bounding box center [493, 526] width 20 height 20
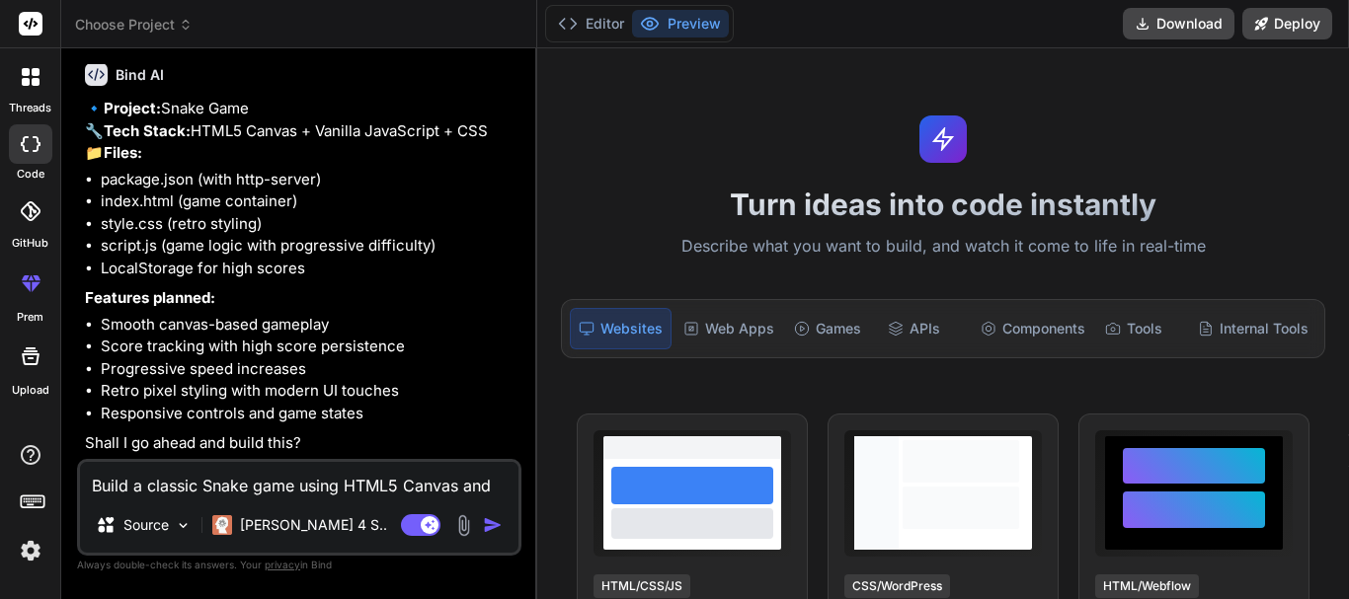
scroll to position [194, 0]
type textarea "x"
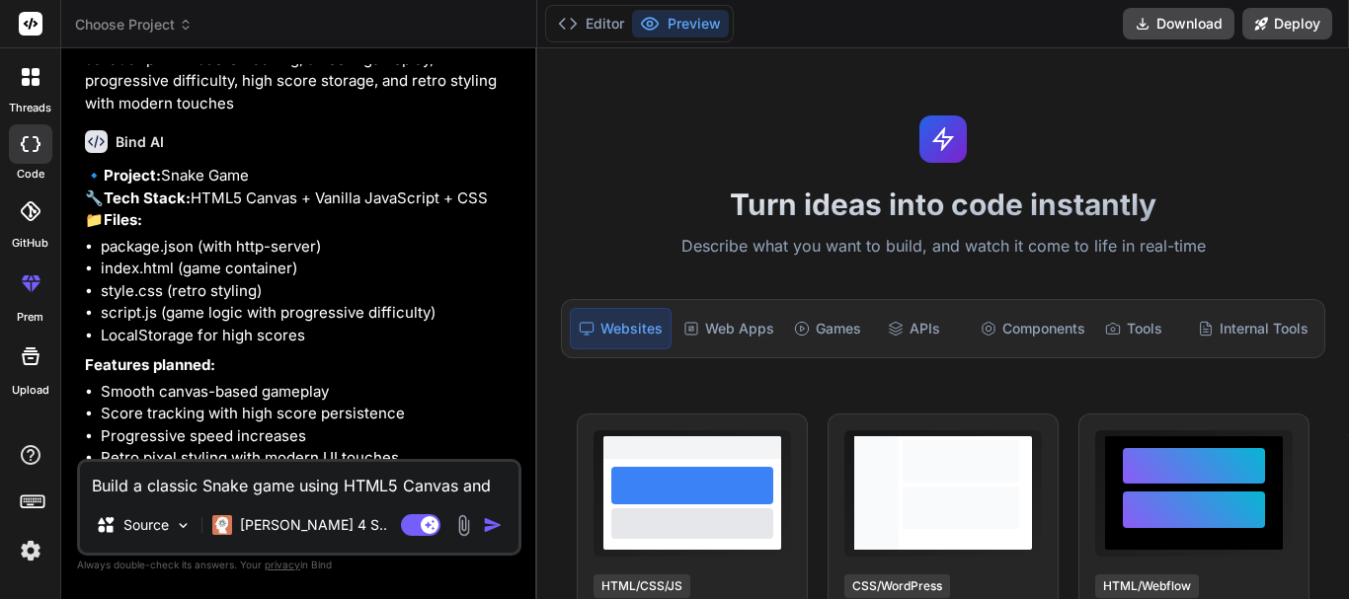
scroll to position [0, 0]
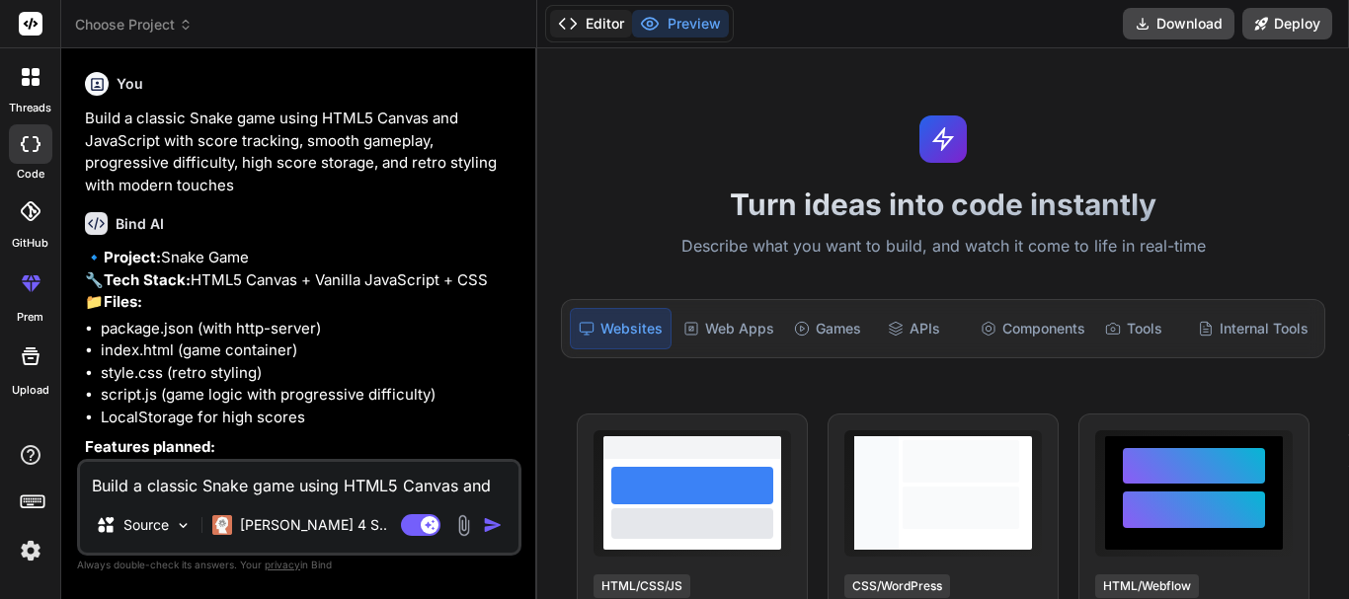
click at [555, 18] on button "Editor" at bounding box center [591, 24] width 82 height 28
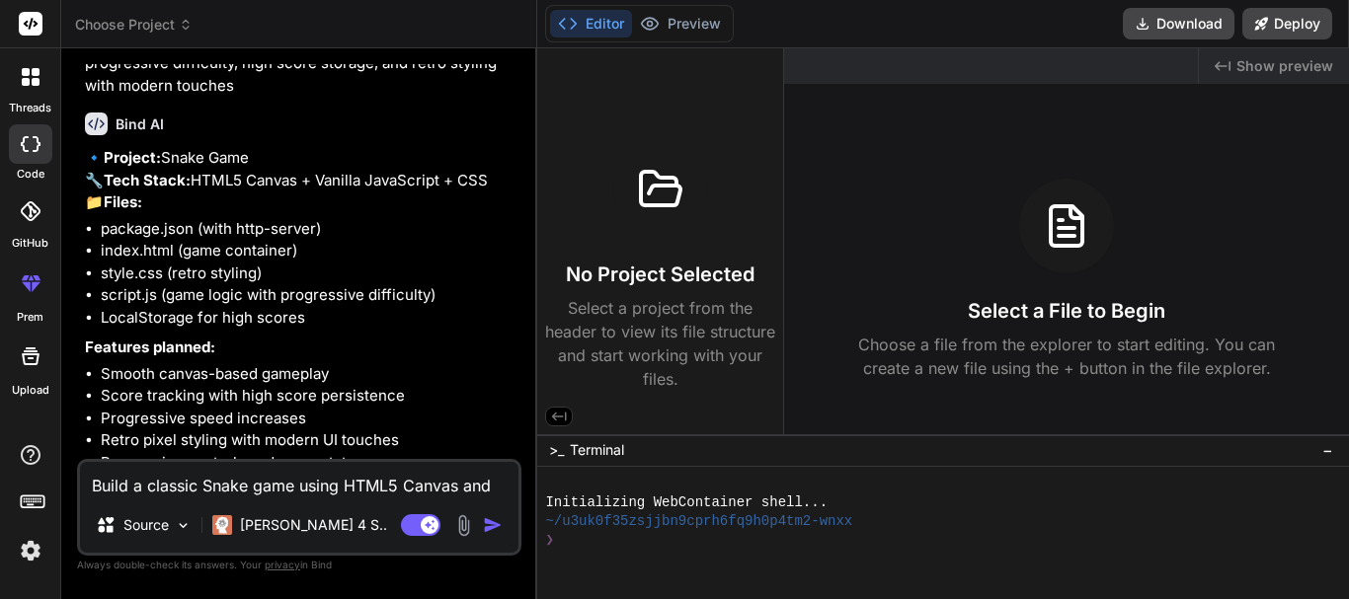
scroll to position [194, 0]
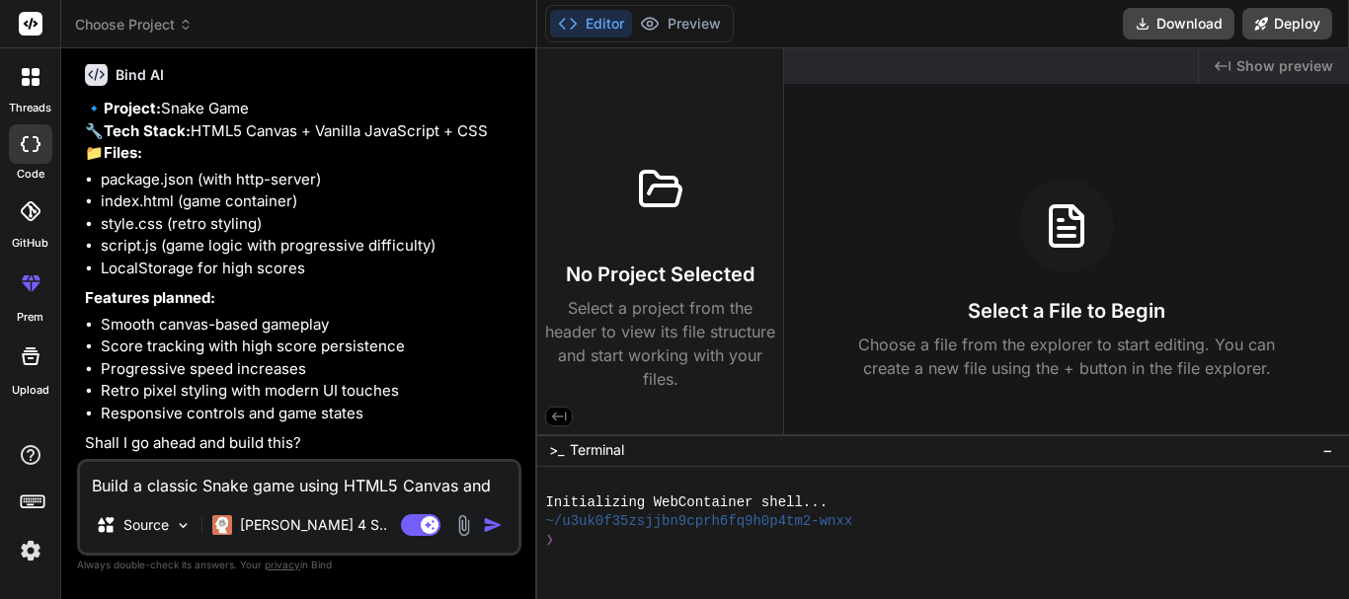
click at [208, 479] on textarea "Build a classic Snake game using HTML5 Canvas and JavaScript with score trackin…" at bounding box center [299, 480] width 438 height 36
type textarea "y"
type textarea "x"
type textarea "ye"
type textarea "x"
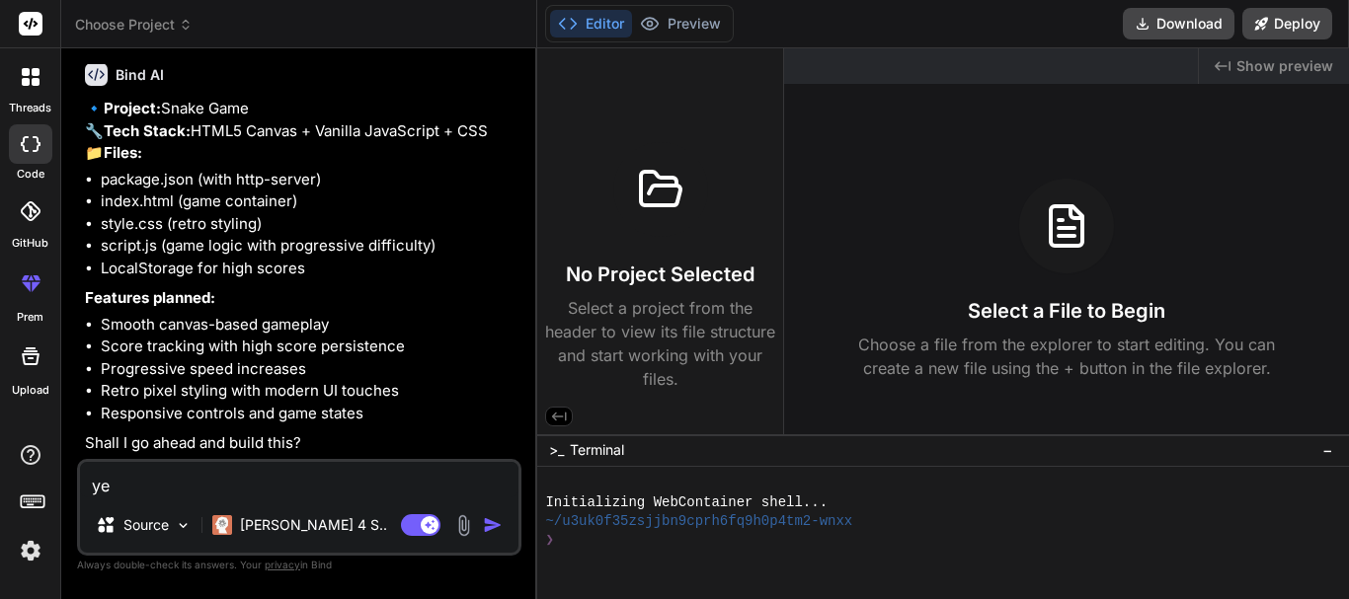
type textarea "yes"
type textarea "x"
type textarea "yes'"
type textarea "x"
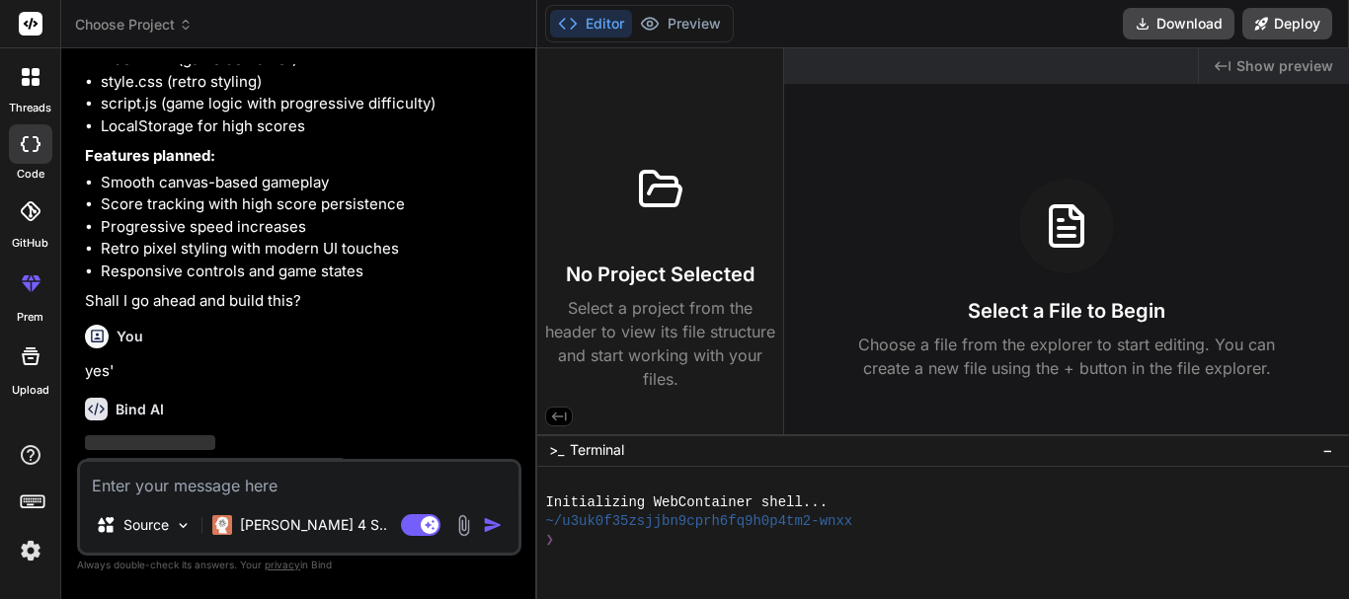
scroll to position [398, 0]
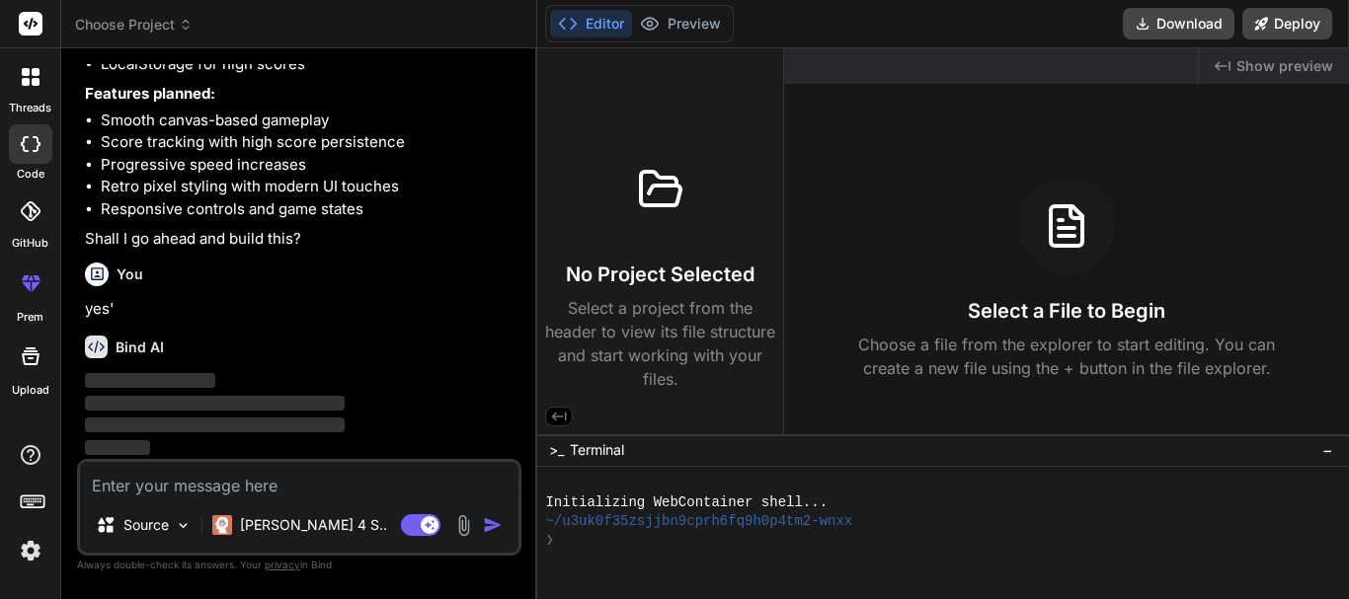
click at [20, 557] on img at bounding box center [31, 551] width 34 height 34
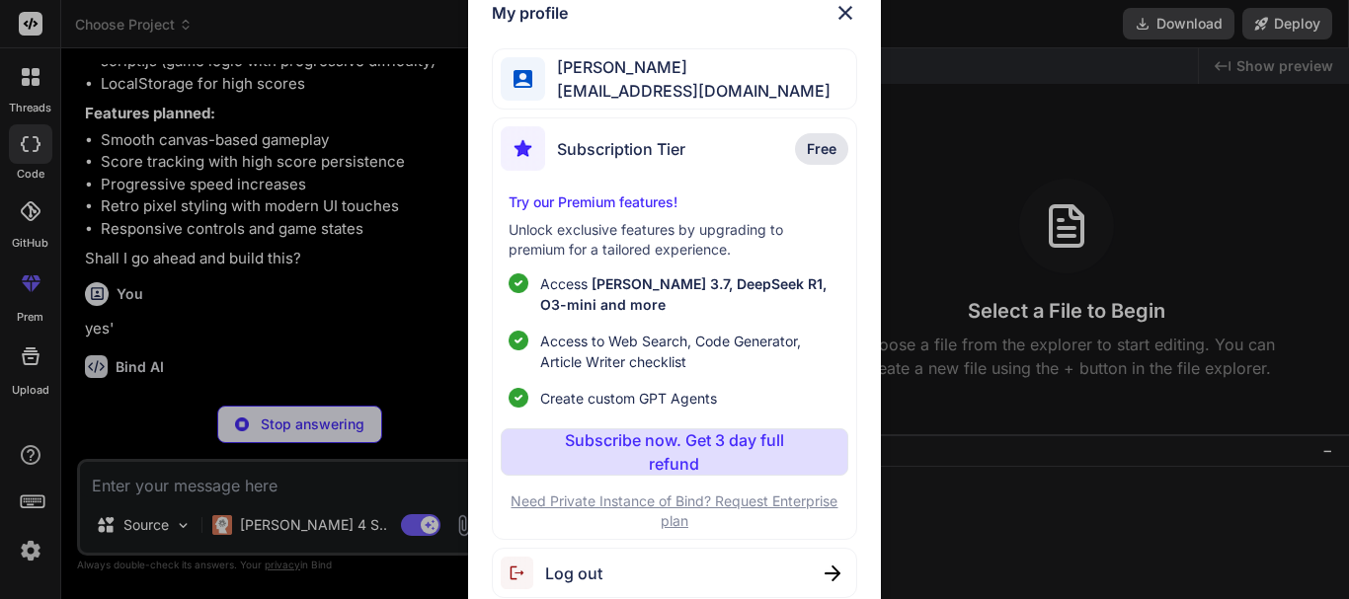
scroll to position [378, 0]
click at [708, 446] on p "Subscribe now. Get 3 day full refund" at bounding box center [674, 452] width 270 height 47
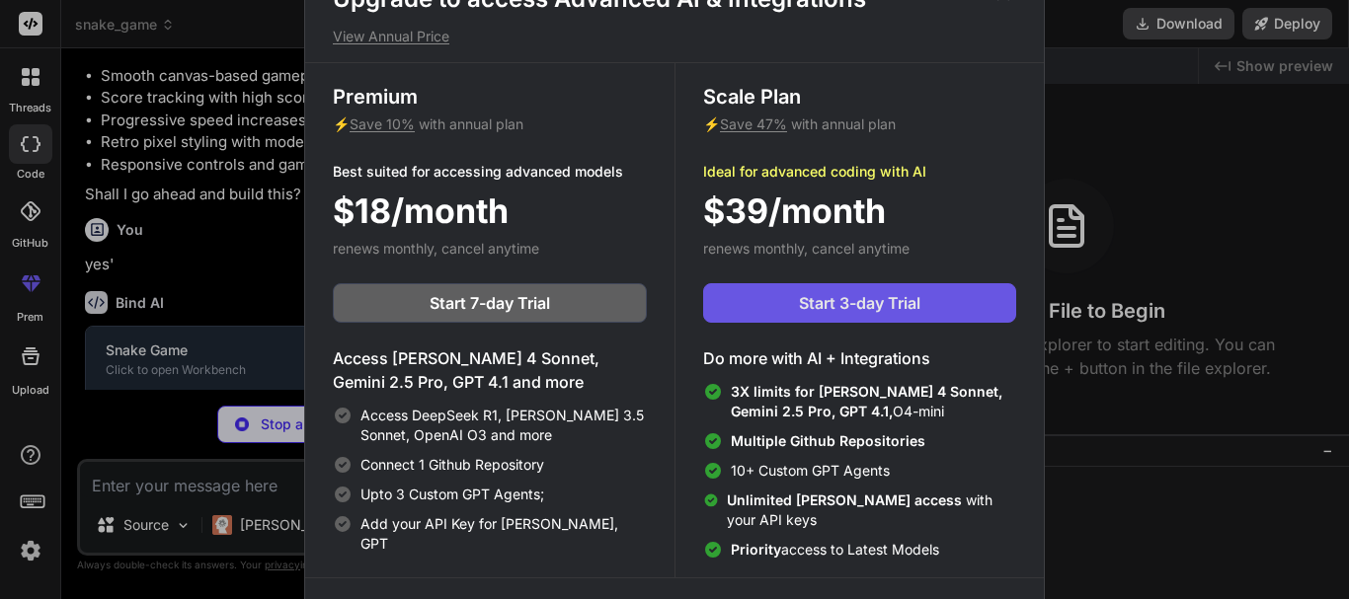
click at [919, 302] on span "Start 3-day Trial" at bounding box center [859, 303] width 121 height 24
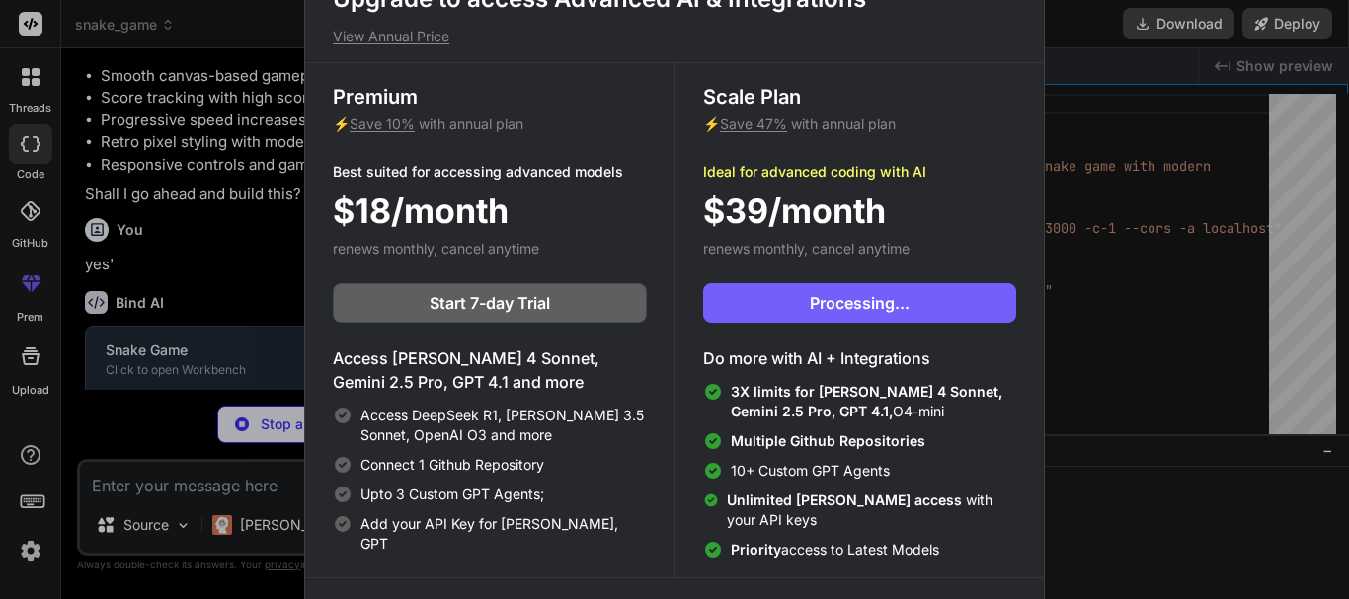
type textarea "x"
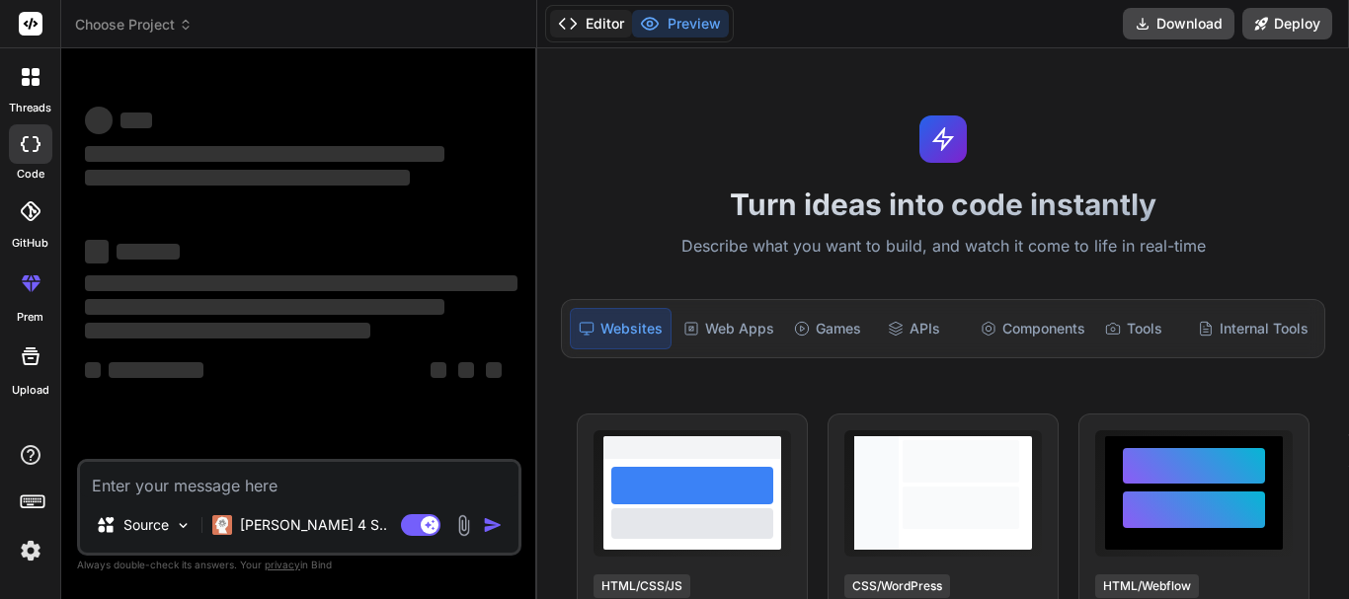
click at [578, 34] on button "Editor" at bounding box center [591, 24] width 82 height 28
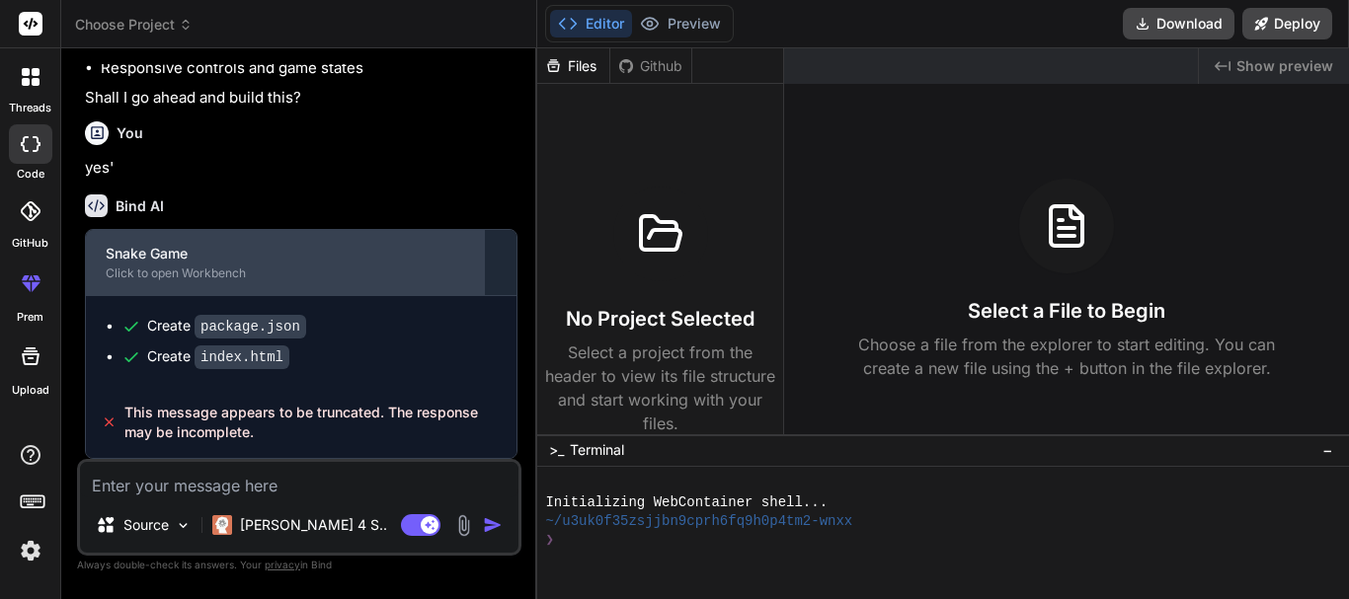
scroll to position [923, 0]
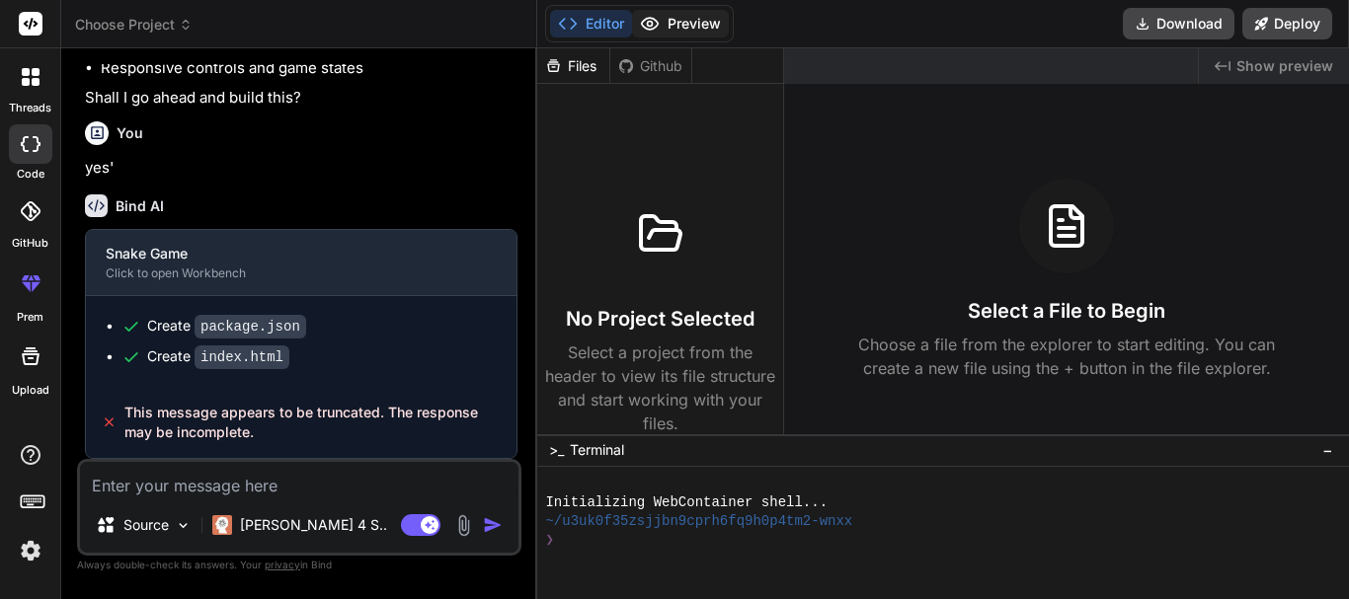
click at [689, 20] on button "Preview" at bounding box center [680, 24] width 97 height 28
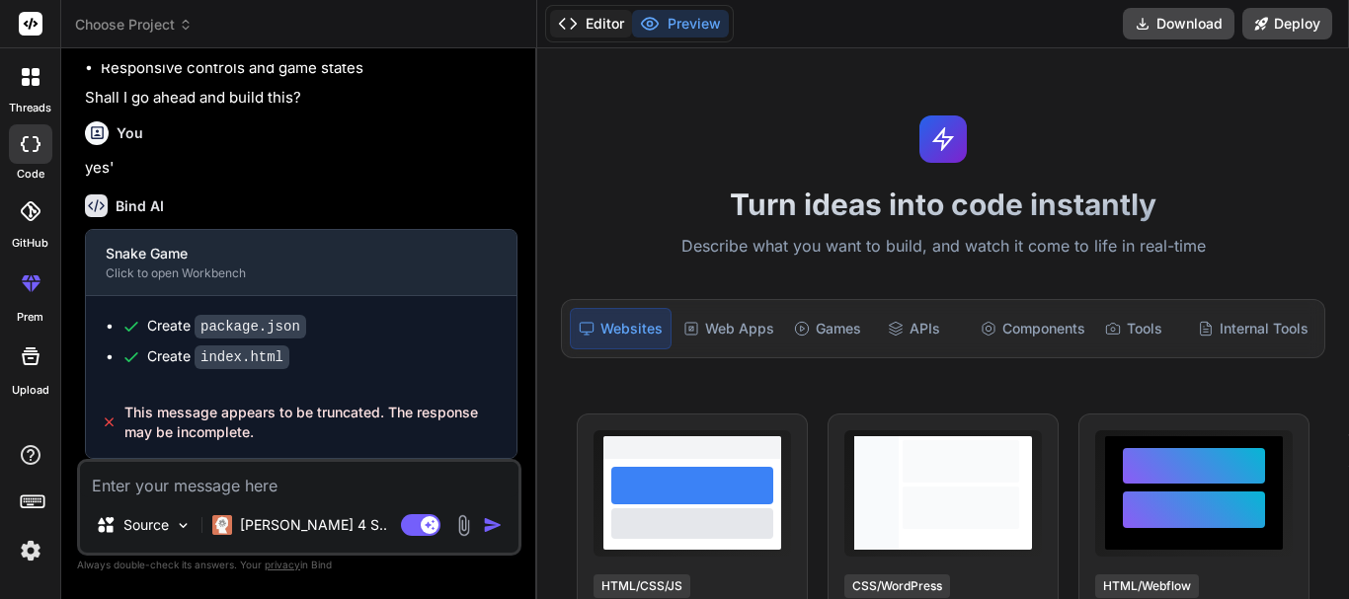
click at [623, 24] on button "Editor" at bounding box center [591, 24] width 82 height 28
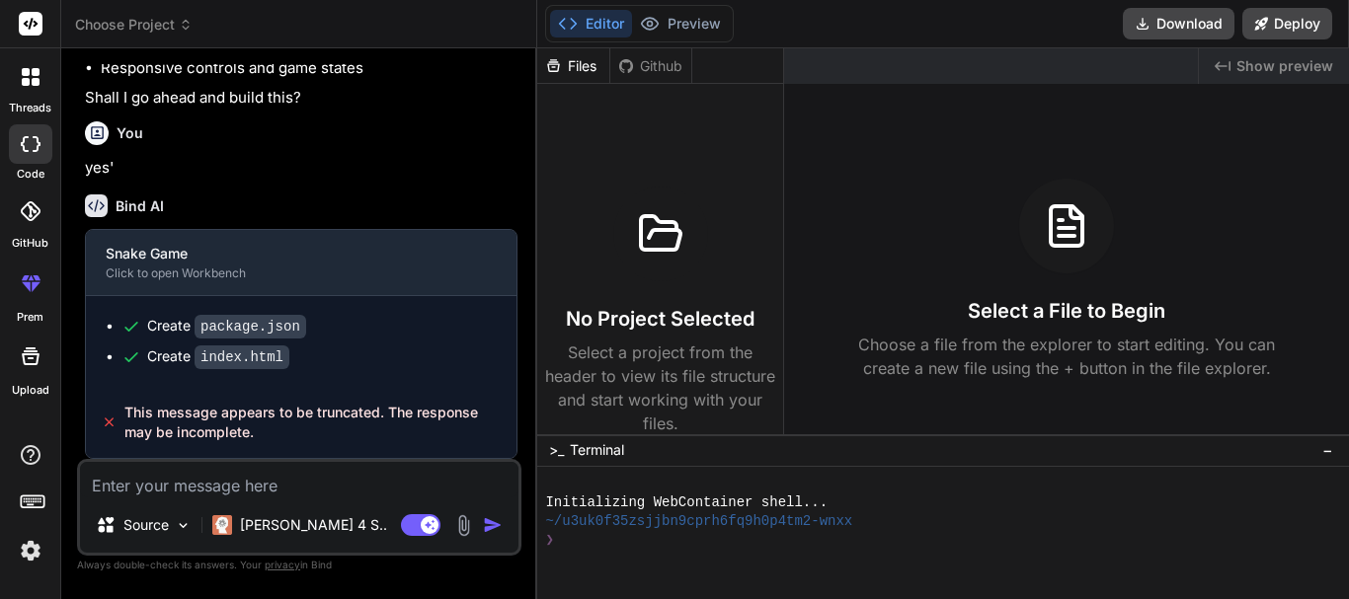
click at [210, 420] on span "This message appears to be truncated. The response may be incomplete." at bounding box center [312, 423] width 376 height 40
click at [123, 507] on div "Source" at bounding box center [144, 526] width 112 height 40
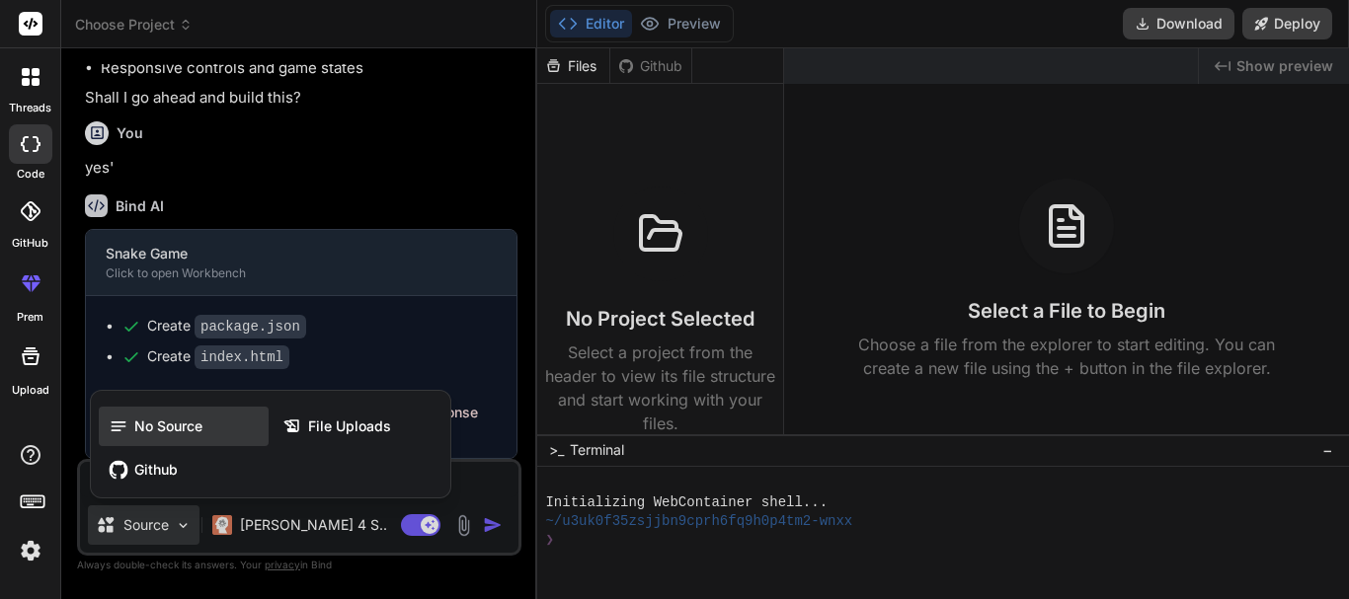
click at [166, 431] on span "No Source" at bounding box center [168, 427] width 68 height 20
type textarea "x"
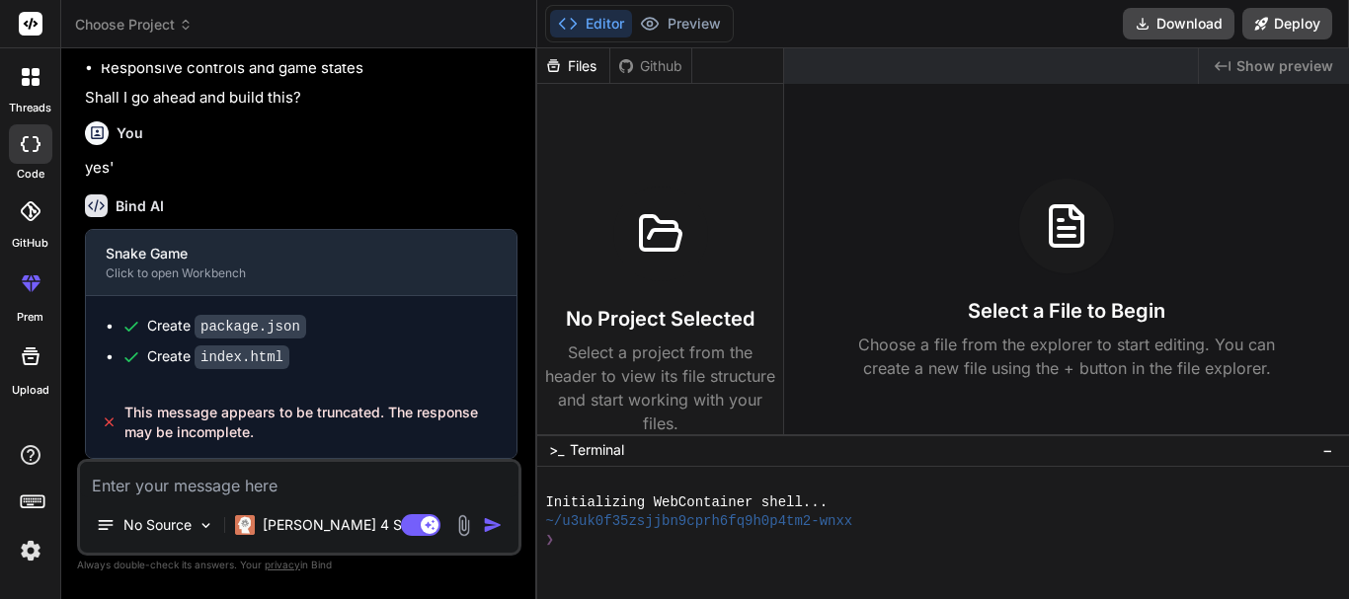
click at [563, 68] on div "Files" at bounding box center [573, 66] width 72 height 20
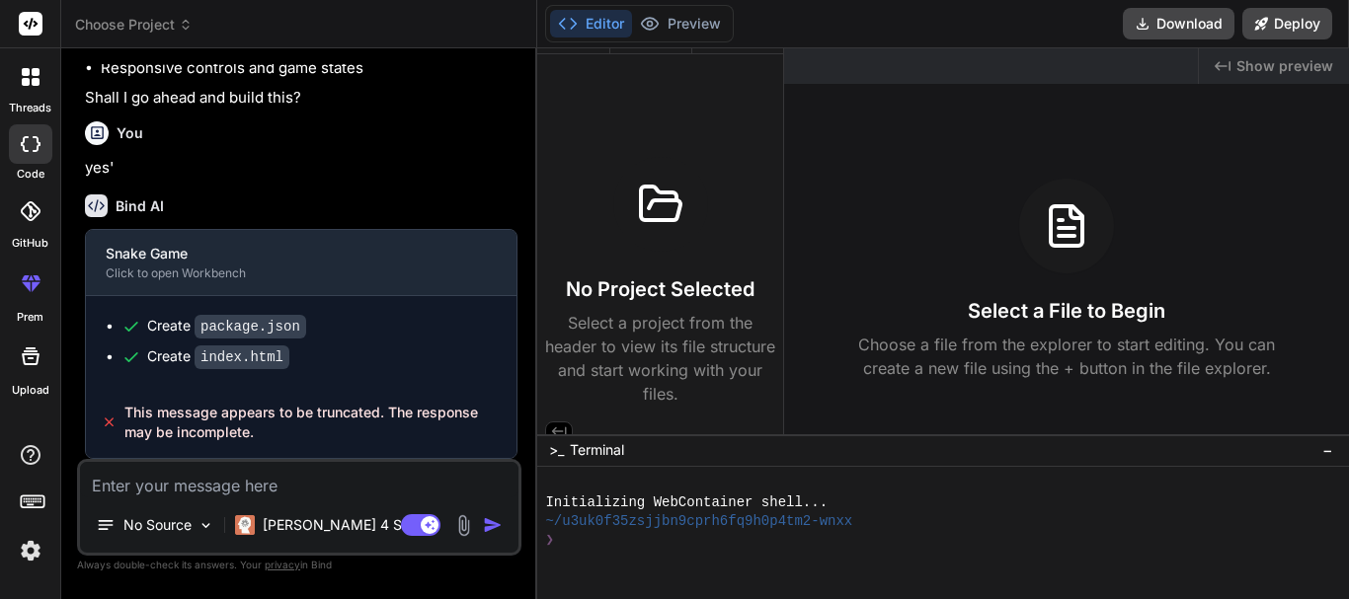
scroll to position [44, 0]
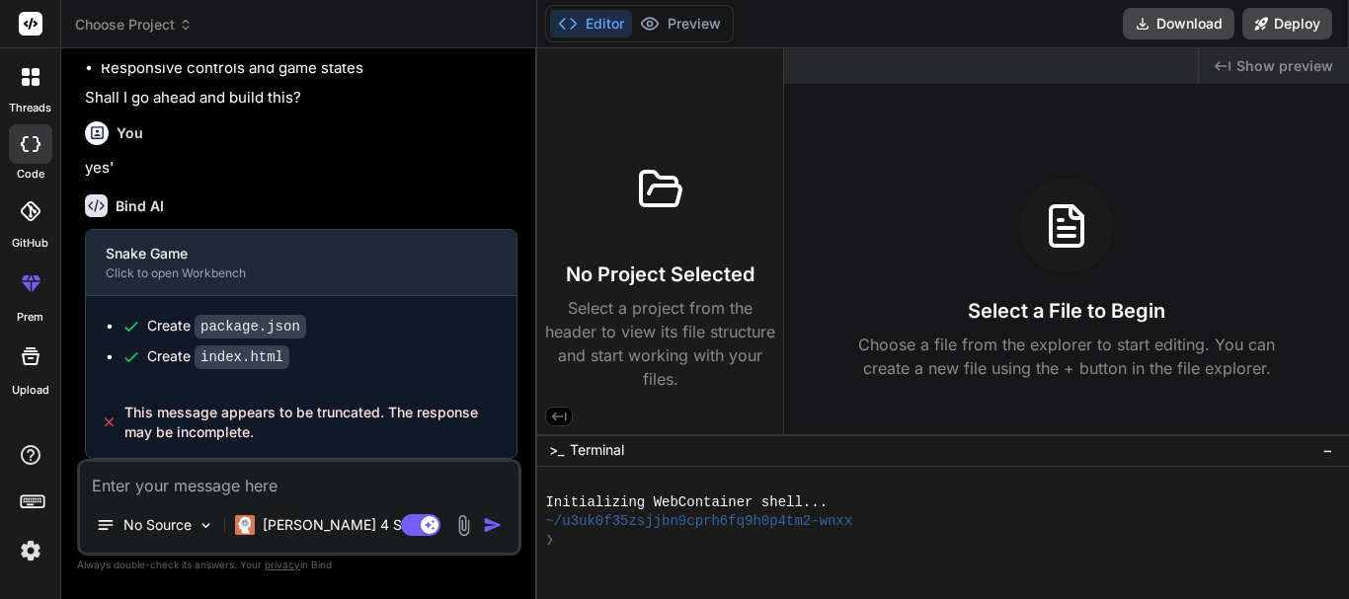
click at [574, 408] on div "Files Github No Project Selected Select a project from the header to view its f…" at bounding box center [660, 241] width 247 height 386
click at [557, 420] on icon at bounding box center [559, 417] width 15 height 9
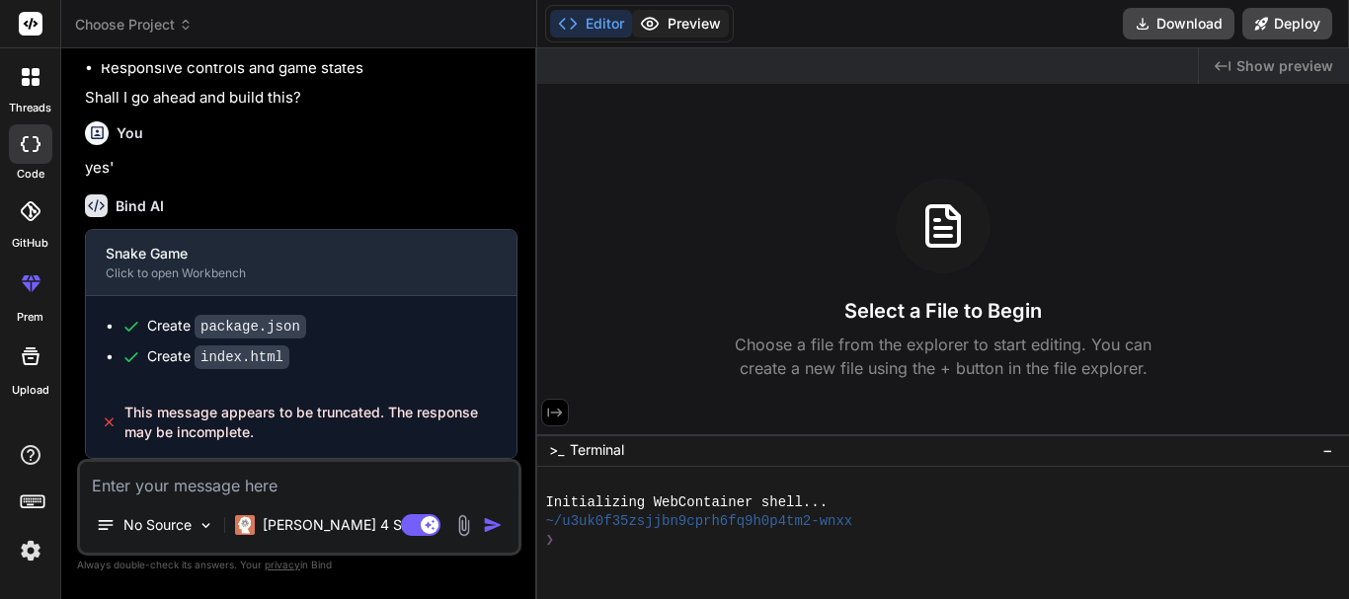
click at [644, 16] on icon at bounding box center [650, 24] width 20 height 20
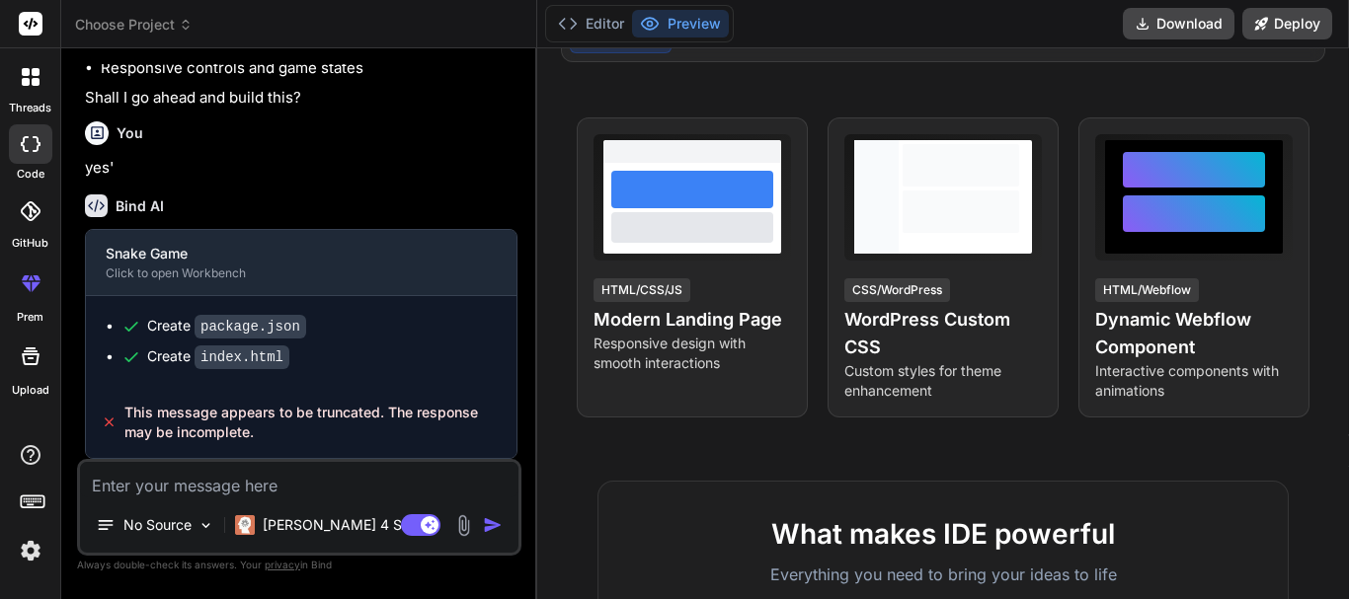
scroll to position [198, 0]
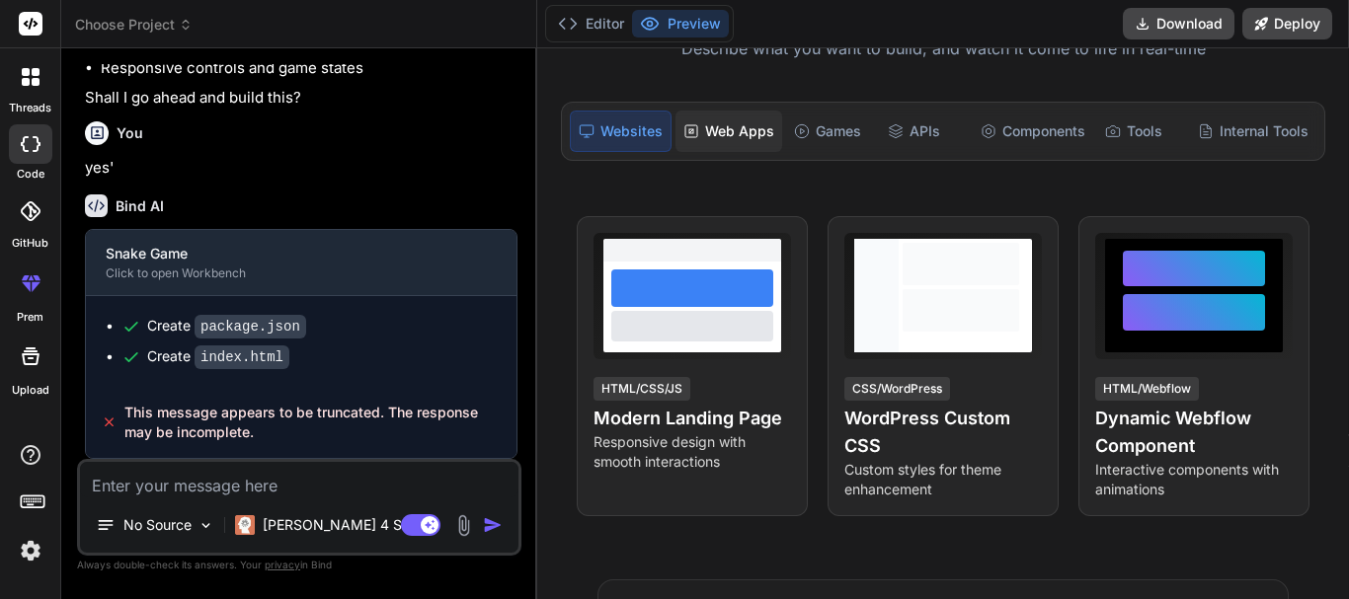
click at [690, 119] on div "Web Apps" at bounding box center [728, 131] width 107 height 41
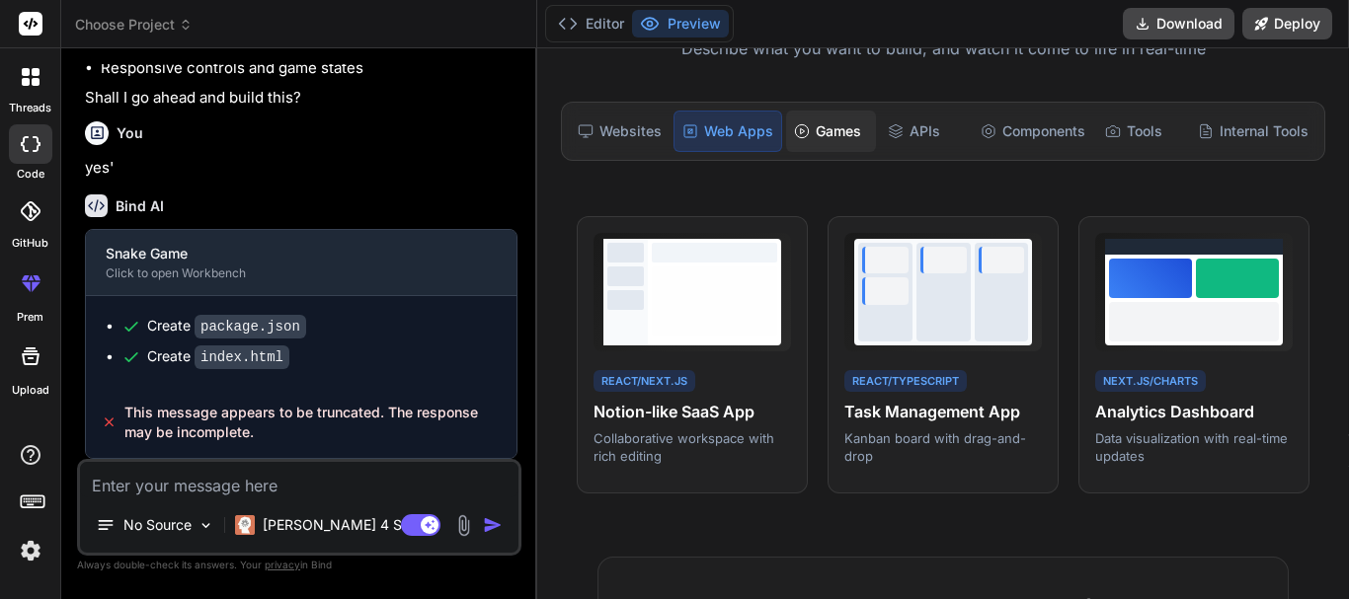
click at [842, 129] on div "Games" at bounding box center [830, 131] width 89 height 41
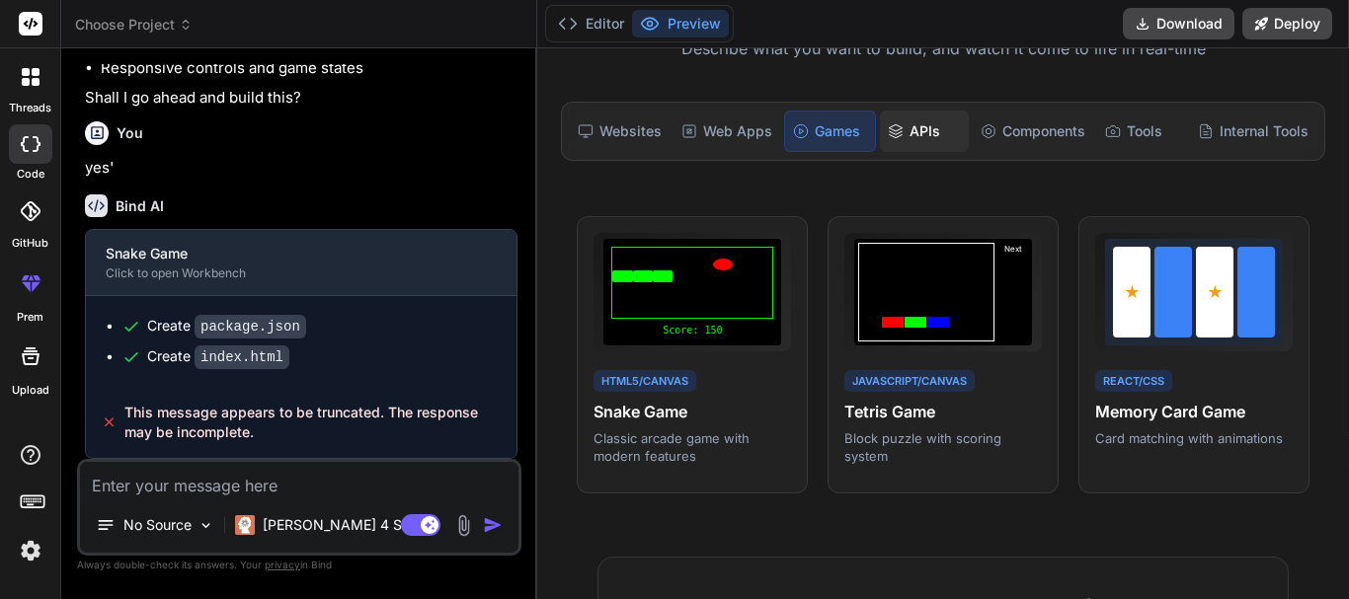
click at [901, 135] on div "APIs" at bounding box center [924, 131] width 89 height 41
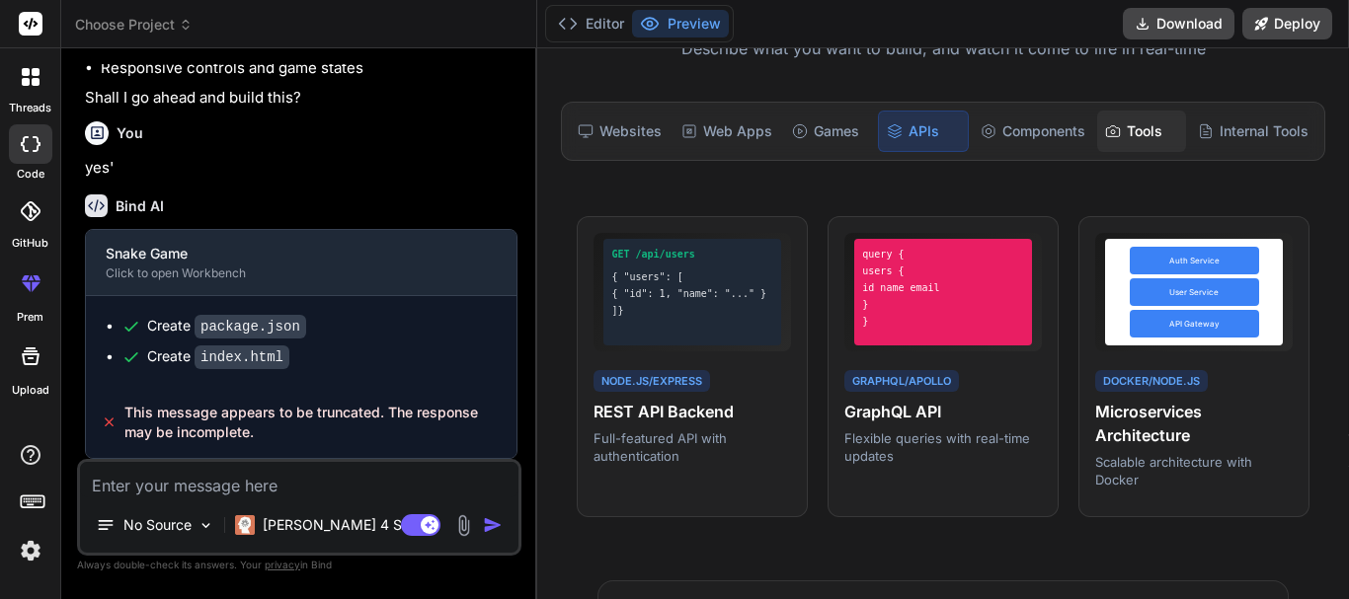
click at [1103, 141] on div "Tools" at bounding box center [1141, 131] width 89 height 41
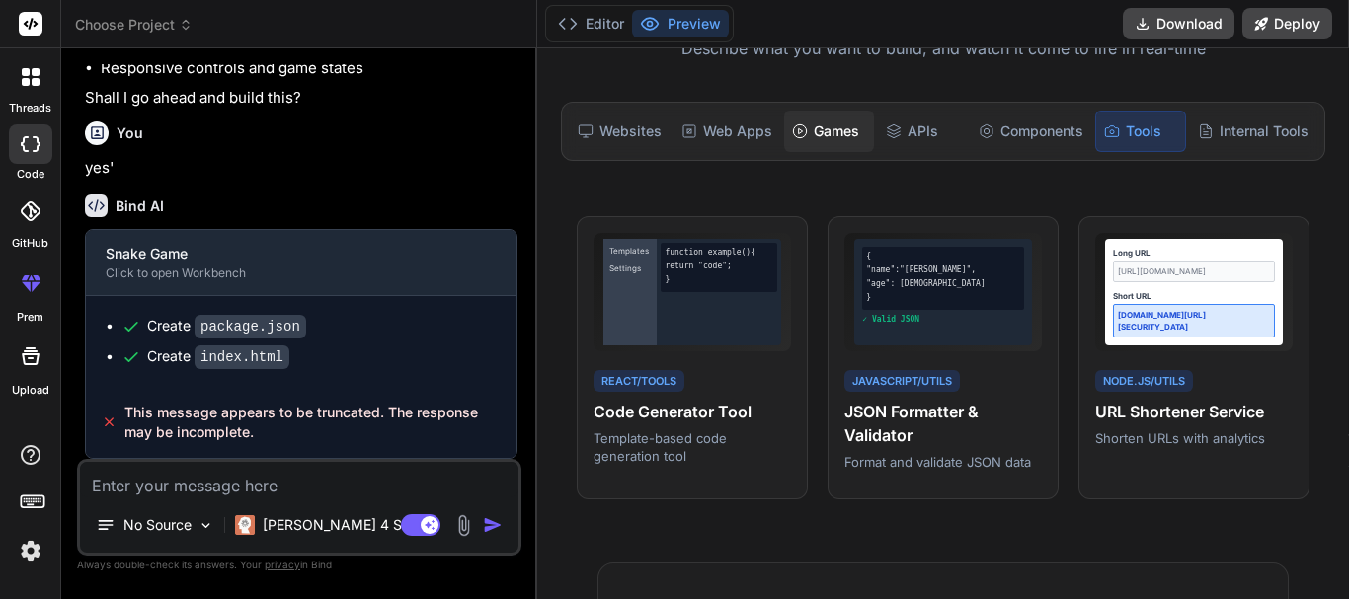
click at [850, 129] on div "Games" at bounding box center [828, 131] width 89 height 41
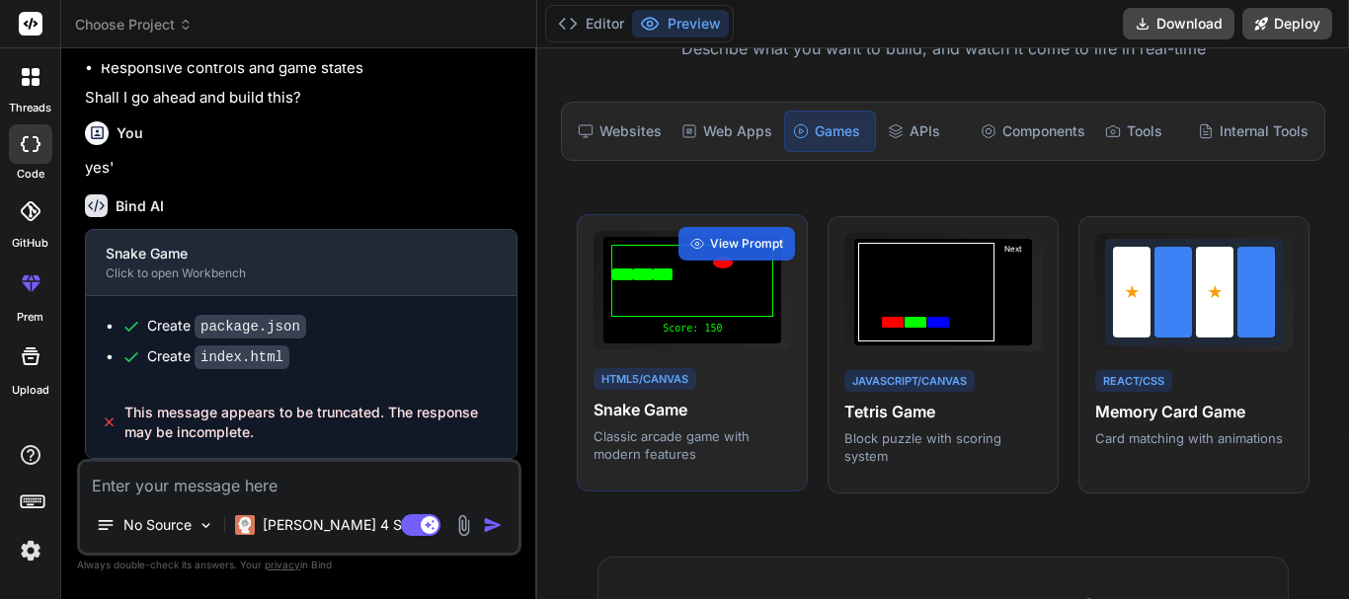
click at [712, 425] on div "HTML5/Canvas Snake Game Classic arcade game with modern features" at bounding box center [693, 414] width 198 height 99
click at [731, 218] on div "Score: 150 HTML5/Canvas Snake Game Classic arcade game with modern features Vie…" at bounding box center [692, 353] width 231 height 278
click at [732, 228] on div "View Prompt" at bounding box center [736, 244] width 117 height 34
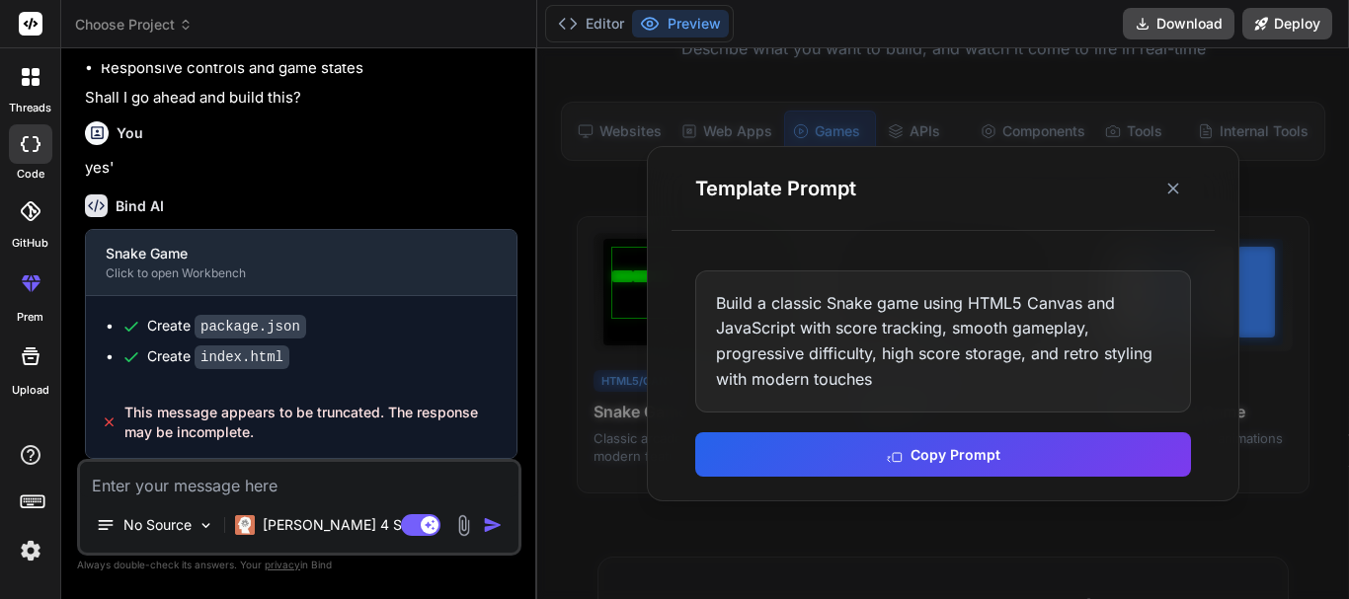
click at [867, 357] on div "Build a classic Snake game using HTML5 Canvas and JavaScript with score trackin…" at bounding box center [943, 342] width 496 height 142
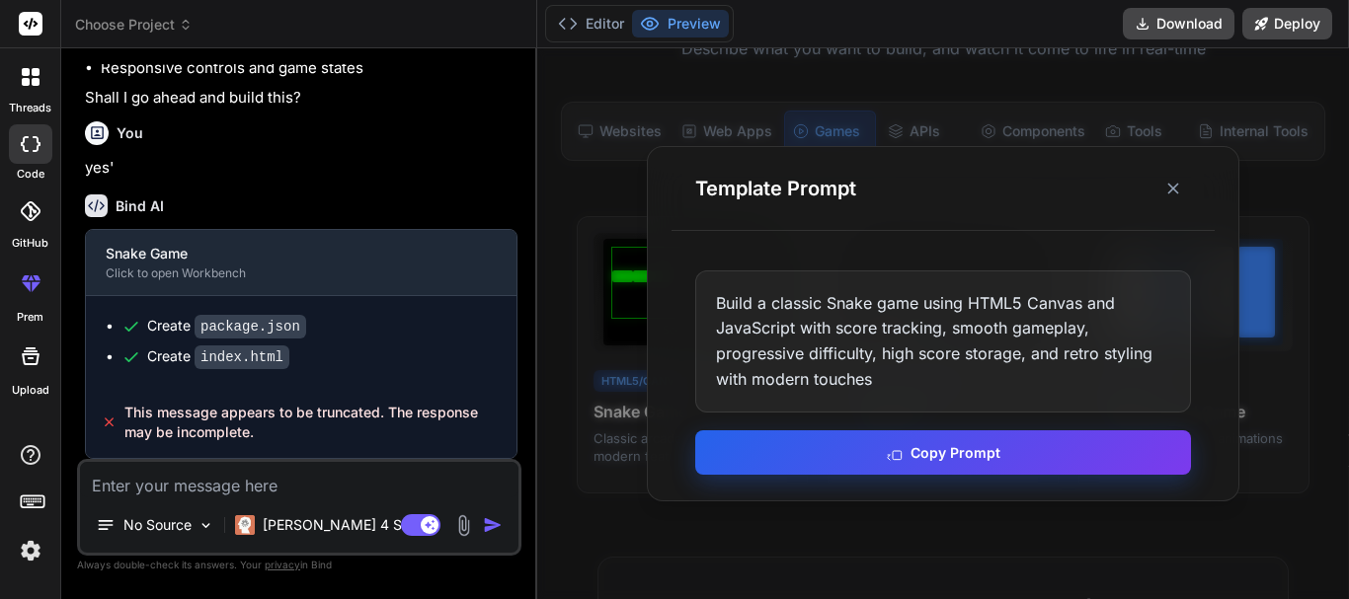
click at [825, 467] on button "Copy Prompt" at bounding box center [943, 453] width 496 height 44
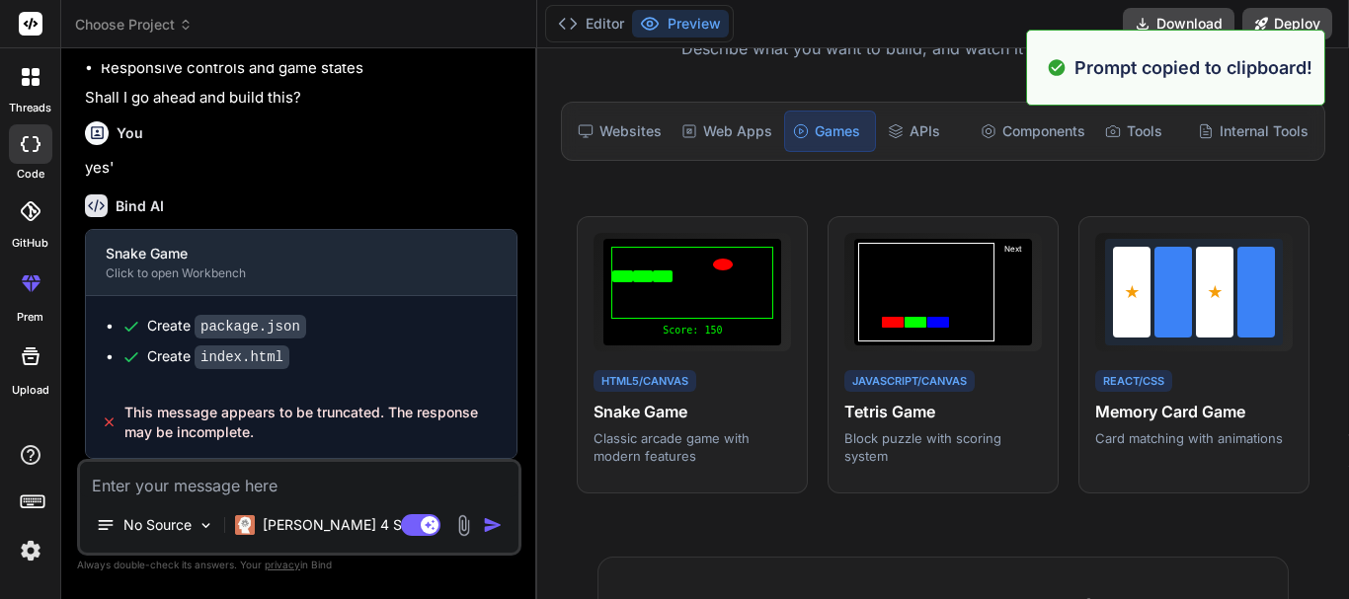
click at [213, 490] on textarea at bounding box center [299, 480] width 438 height 36
paste textarea "Build a classic Snake game using HTML5 Canvas and JavaScript with score trackin…"
type textarea "Build a classic Snake game using HTML5 Canvas and JavaScript with score trackin…"
type textarea "x"
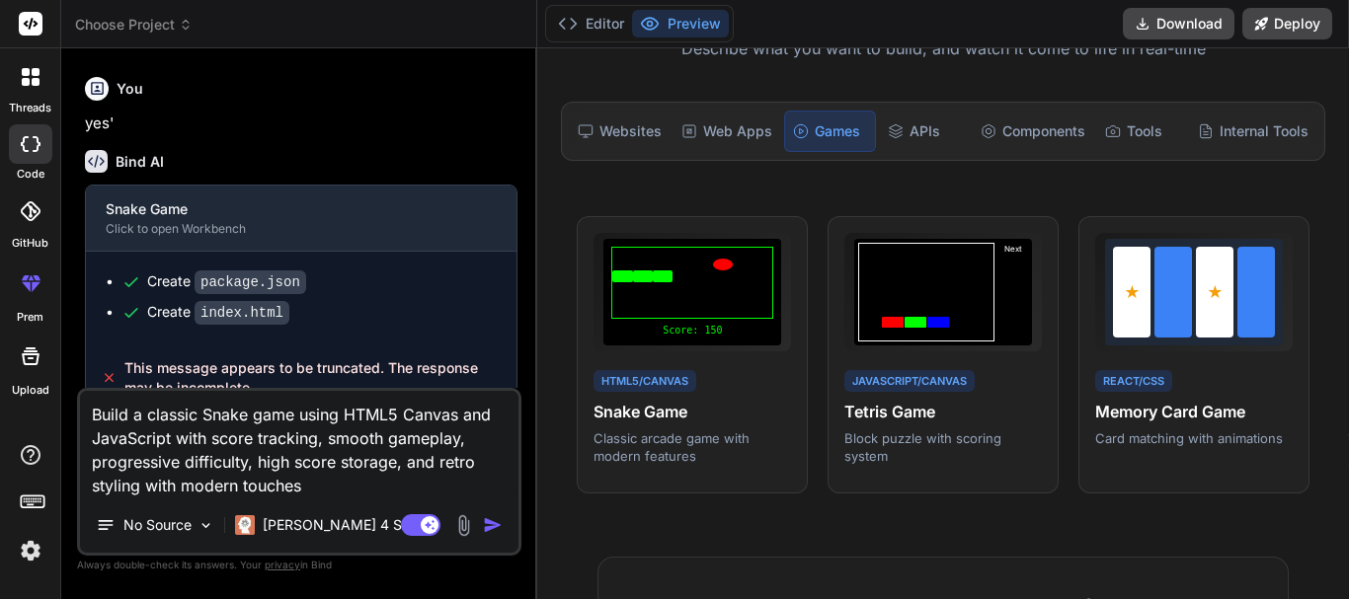
type textarea "Build a classic Snake game using HTML5 Canvas and JavaScript with score trackin…"
click at [488, 511] on div "No Source [PERSON_NAME] 4 S.." at bounding box center [299, 529] width 438 height 47
click at [496, 538] on div "No Source [PERSON_NAME] 4 S.." at bounding box center [299, 529] width 438 height 47
click at [494, 530] on img "button" at bounding box center [493, 526] width 20 height 20
type textarea "x"
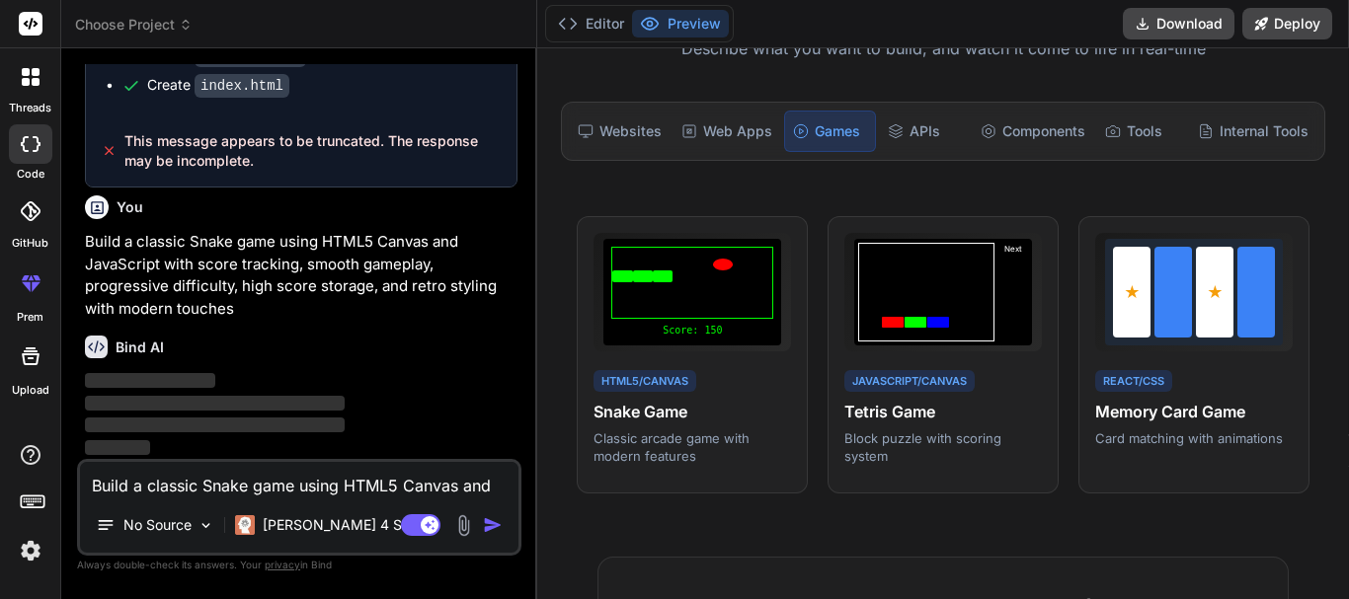
scroll to position [1195, 0]
